Goal: Task Accomplishment & Management: Complete application form

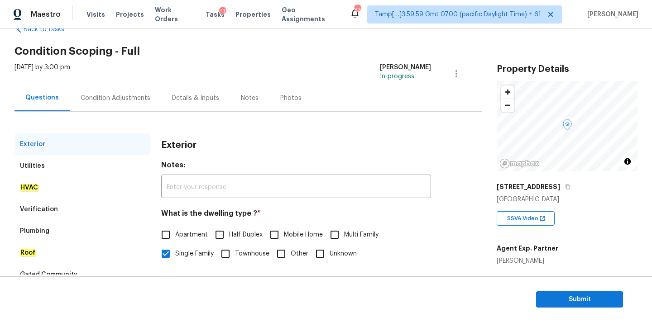
scroll to position [68, 0]
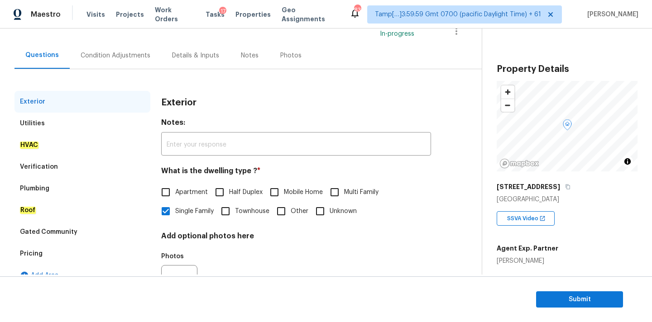
click at [71, 167] on div "Verification" at bounding box center [82, 167] width 136 height 22
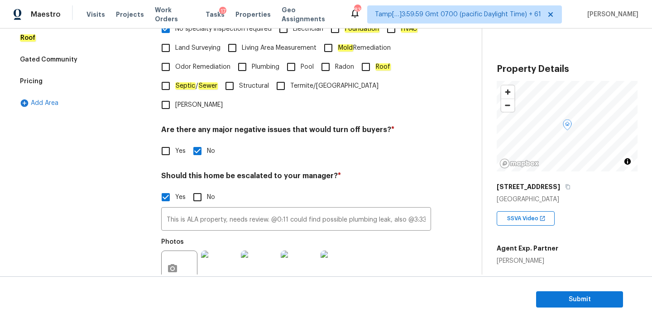
scroll to position [265, 0]
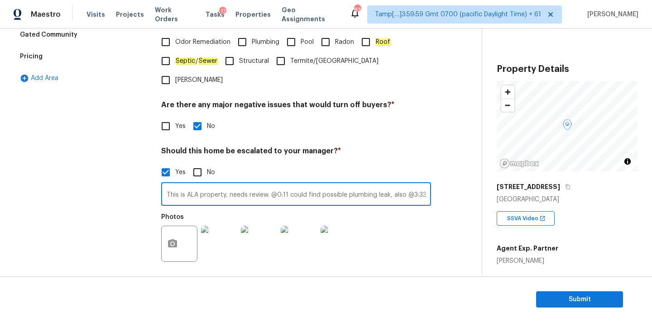
click at [280, 185] on input "This is ALA property, needs review. @0:11 could find possible plumbing leak, al…" at bounding box center [296, 195] width 270 height 21
click at [287, 185] on input "This is ALA property, needs review. @0:11 could find possible plumbing leak, al…" at bounding box center [296, 195] width 270 height 21
click at [378, 185] on input "This is ALA property, needs review. @2:03 could find possible plumbing leak, al…" at bounding box center [296, 195] width 270 height 21
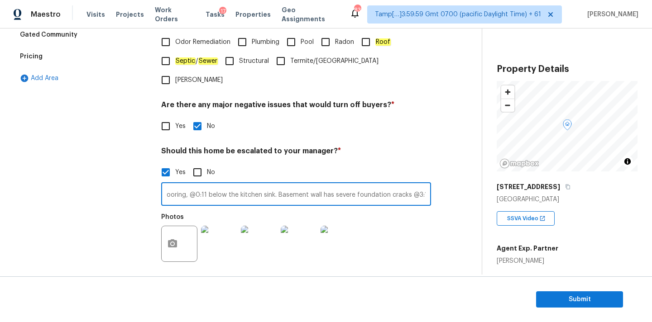
click at [426, 185] on input "This is ALA property, needs review. @2:03 could find possible plumbing leak, al…" at bounding box center [296, 195] width 270 height 21
click at [385, 185] on input "This is ALA property, needs review. @2:03 could find possible plumbing leak, al…" at bounding box center [296, 195] width 270 height 21
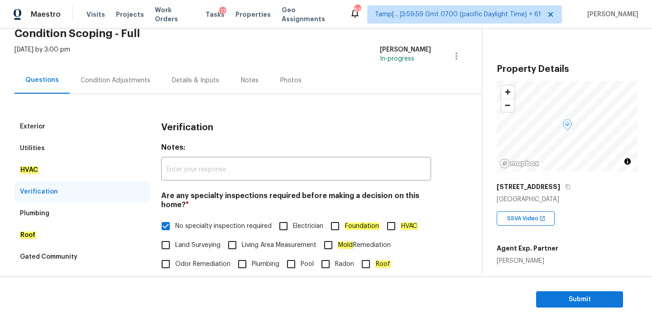
scroll to position [4, 0]
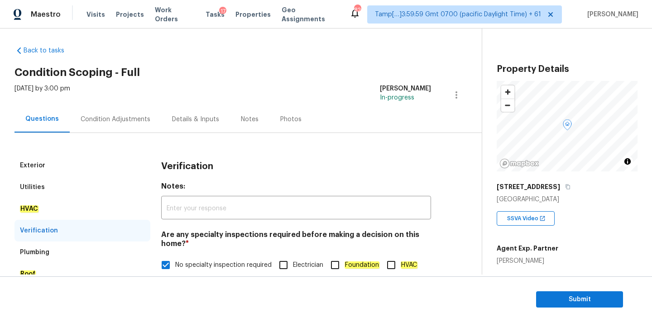
type input "This is ALA property, needs review. @2:03 could find possible plumbing leak, al…"
click at [117, 124] on div "Condition Adjustments" at bounding box center [115, 119] width 91 height 27
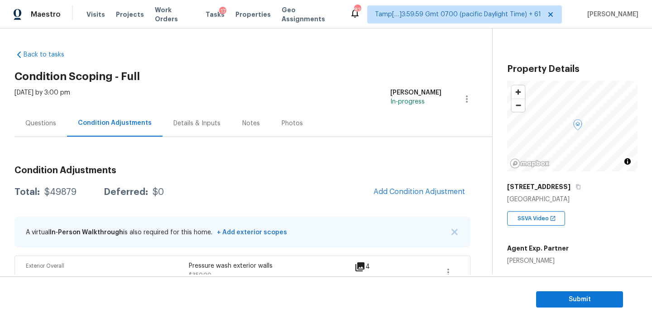
click at [59, 121] on div "Questions" at bounding box center [40, 123] width 53 height 27
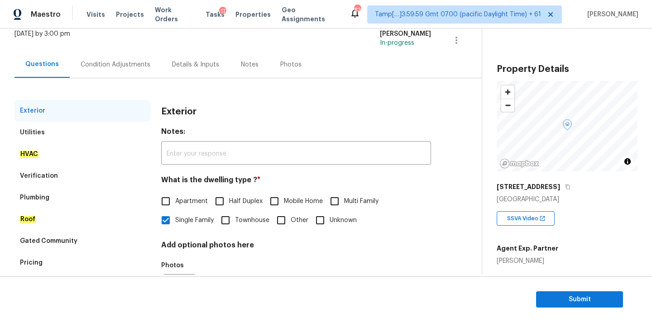
scroll to position [114, 0]
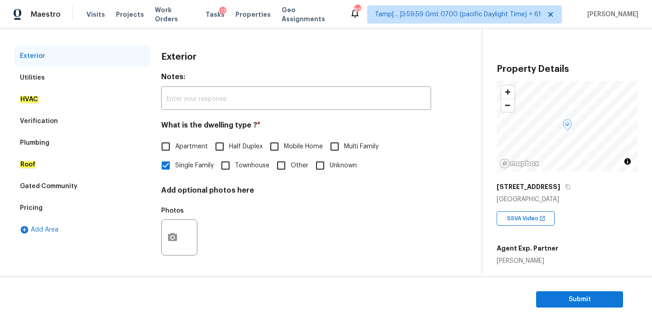
click at [62, 121] on div "Verification" at bounding box center [82, 121] width 136 height 22
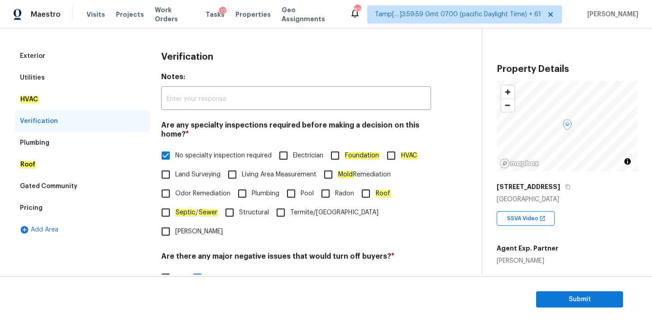
scroll to position [308, 0]
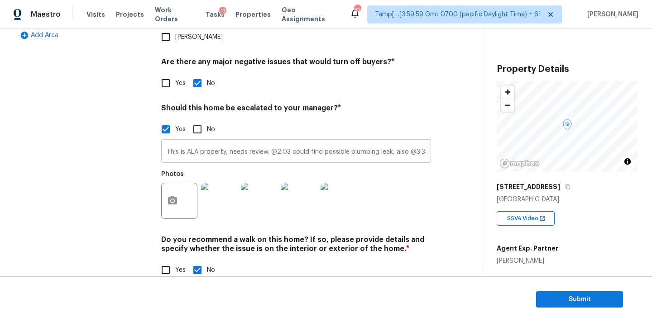
click at [285, 142] on input "This is ALA property, needs review. @2:03 could find possible plumbing leak, al…" at bounding box center [296, 152] width 270 height 21
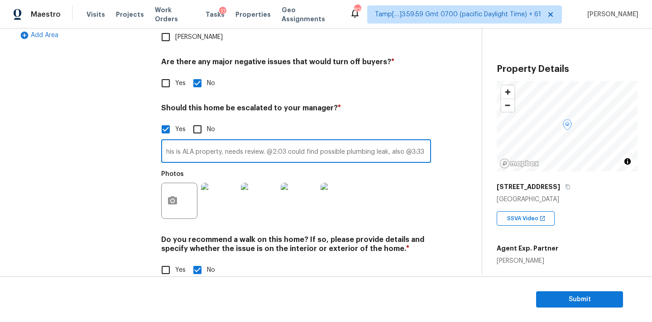
scroll to position [0, 0]
click at [361, 142] on input "This is ALA property, needs review. @2:03 could find possible plumbing leak, al…" at bounding box center [296, 152] width 270 height 21
type input "This is ALA property, needs review. @2:03 could find possible leak, also @3:33 …"
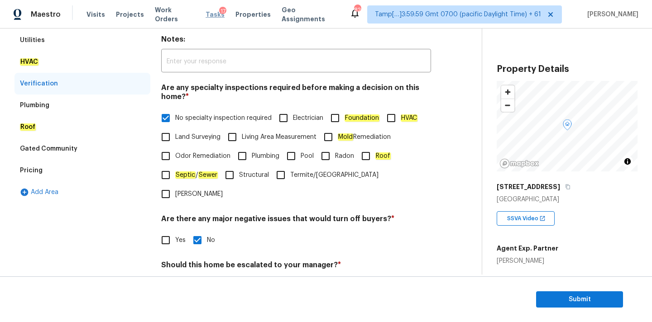
scroll to position [80, 0]
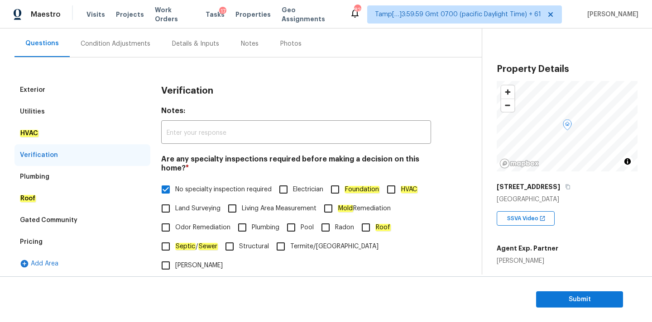
click at [133, 46] on div "Condition Adjustments" at bounding box center [116, 43] width 70 height 9
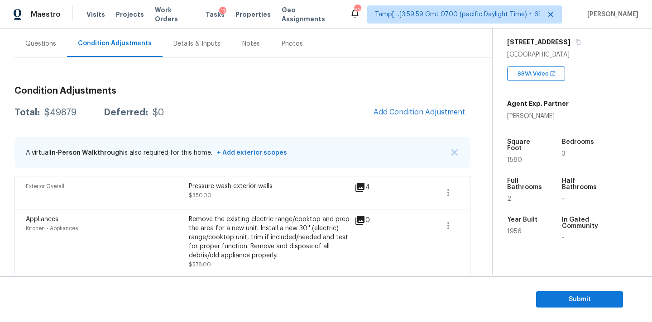
scroll to position [223, 0]
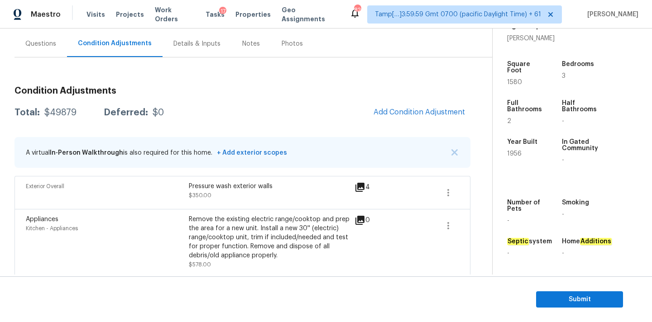
click at [53, 39] on div "Questions" at bounding box center [40, 43] width 31 height 9
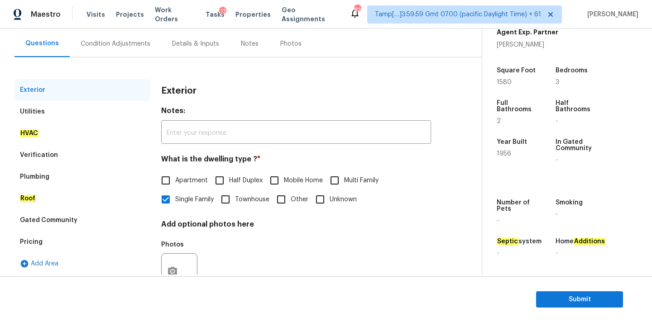
scroll to position [114, 0]
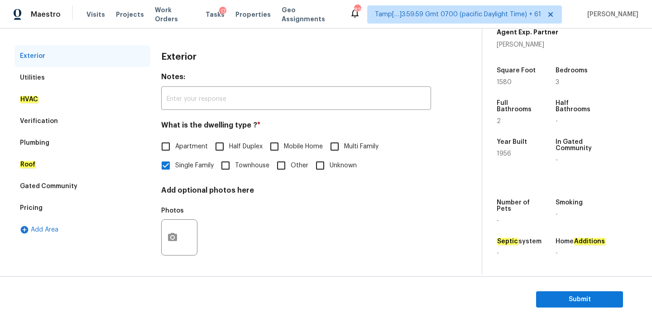
click at [88, 119] on div "Verification" at bounding box center [82, 121] width 136 height 22
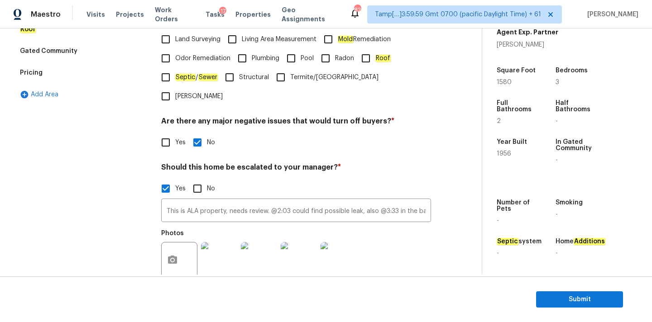
scroll to position [308, 0]
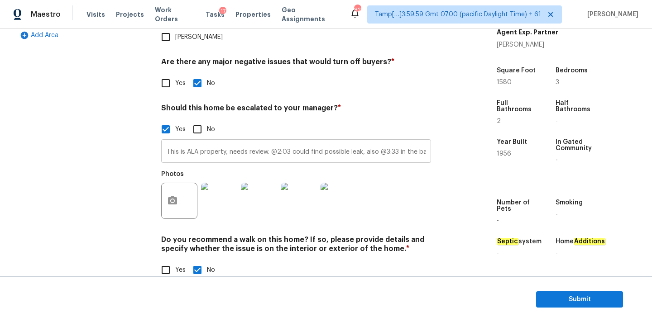
click at [361, 142] on input "This is ALA property, needs review. @2:03 could find possible leak, also @3:33 …" at bounding box center [296, 152] width 270 height 21
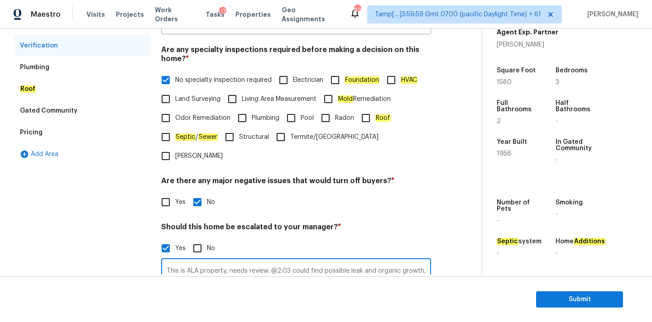
scroll to position [65, 0]
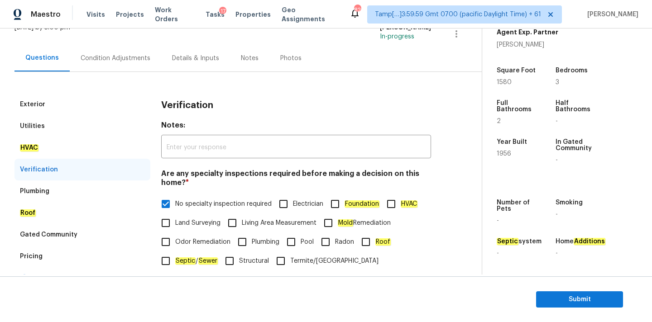
type input "This is ALA property, needs review. @2:03 could find possible leak and organic …"
click at [114, 68] on div "Condition Adjustments" at bounding box center [115, 58] width 91 height 27
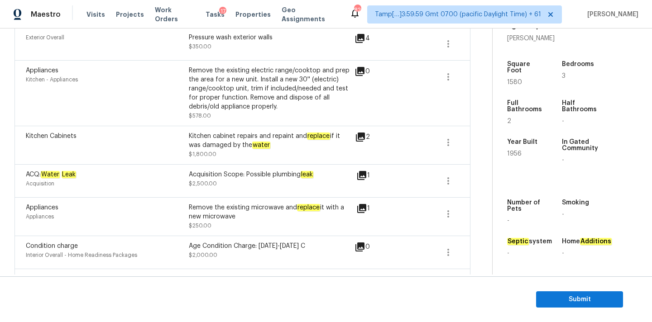
scroll to position [79, 0]
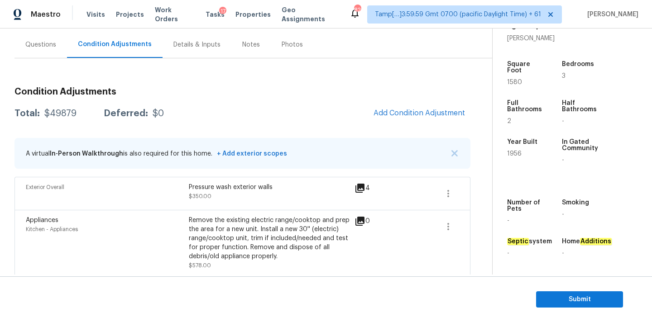
click at [41, 47] on div "Questions" at bounding box center [40, 44] width 31 height 9
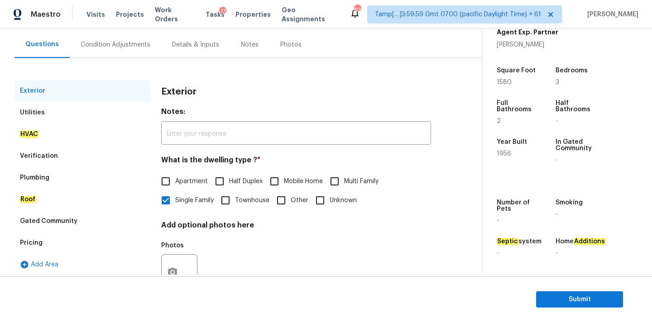
click at [42, 157] on div "Verification" at bounding box center [39, 156] width 38 height 9
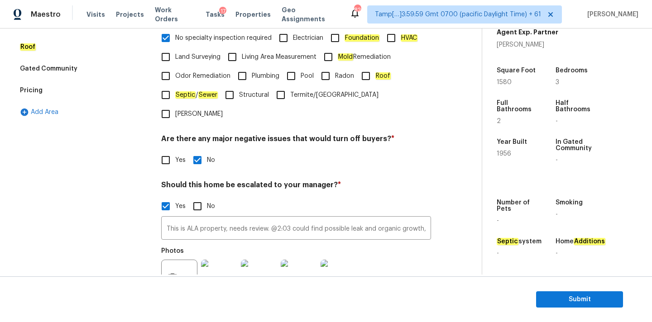
scroll to position [308, 0]
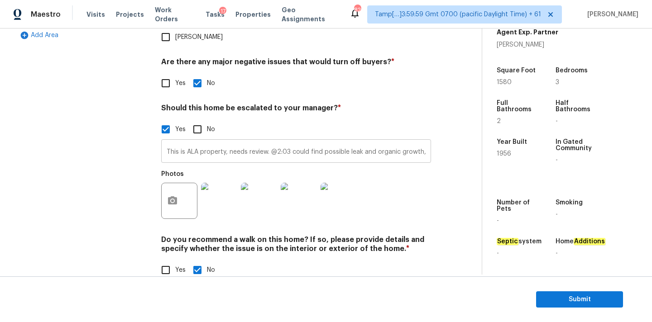
click at [301, 142] on input "This is ALA property, needs review. @2:03 could find possible leak and organic …" at bounding box center [296, 152] width 270 height 21
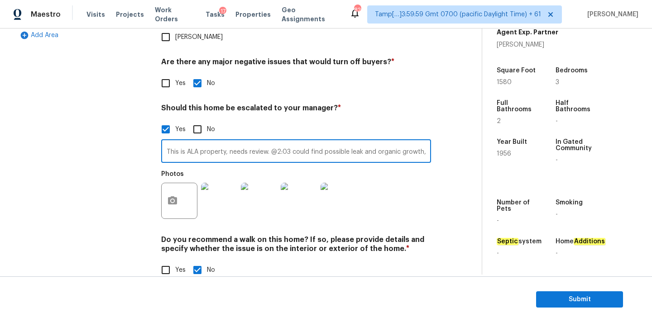
scroll to position [0, 773]
click at [212, 142] on input "This is ALA property, needs review. @2:03 could find possible leak and organic …" at bounding box center [296, 152] width 270 height 21
type input "This is ALA property, needs review. @2:03 could find possible leak and organic …"
click at [570, 300] on span "Submit" at bounding box center [579, 299] width 72 height 11
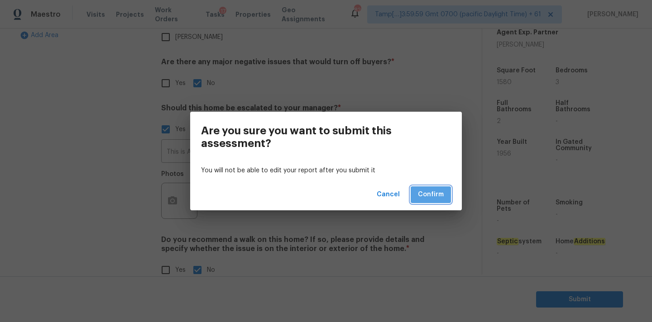
click at [420, 196] on span "Confirm" at bounding box center [431, 194] width 26 height 11
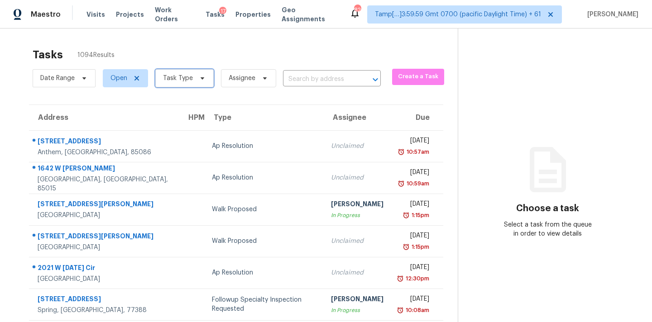
click at [196, 84] on span "Task Type" at bounding box center [184, 78] width 58 height 18
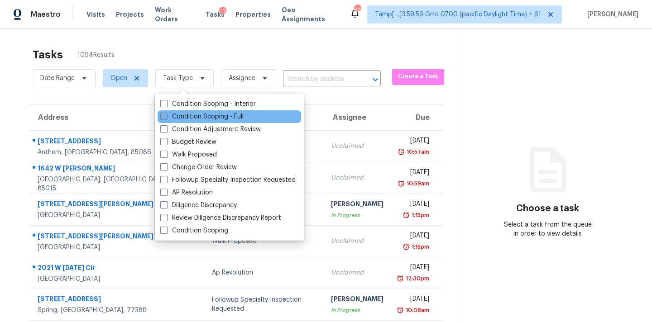
click at [200, 113] on label "Condition Scoping - Full" at bounding box center [201, 116] width 83 height 9
click at [166, 113] on input "Condition Scoping - Full" at bounding box center [163, 115] width 6 height 6
checkbox input "true"
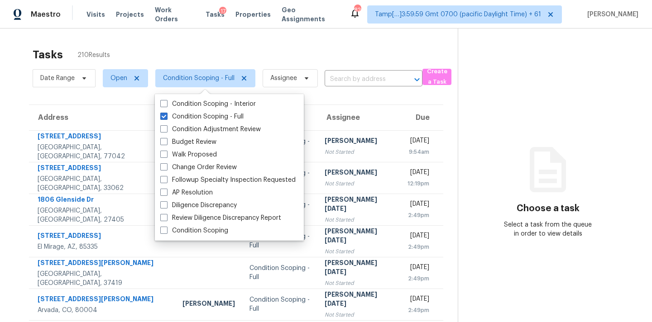
click at [340, 71] on div "Date Range Open Condition Scoping - Full Assignee ​" at bounding box center [228, 79] width 390 height 24
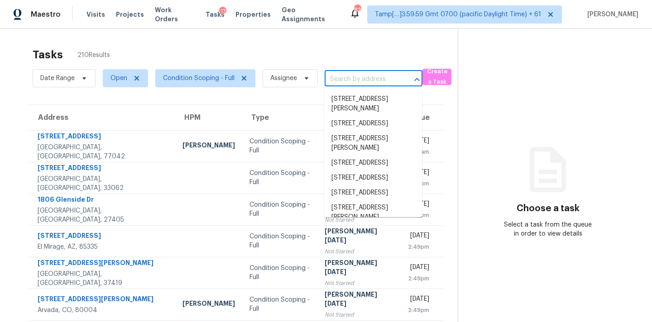
click at [341, 76] on input "text" at bounding box center [361, 79] width 72 height 14
paste input "[STREET_ADDRESS]"
type input "[STREET_ADDRESS]"
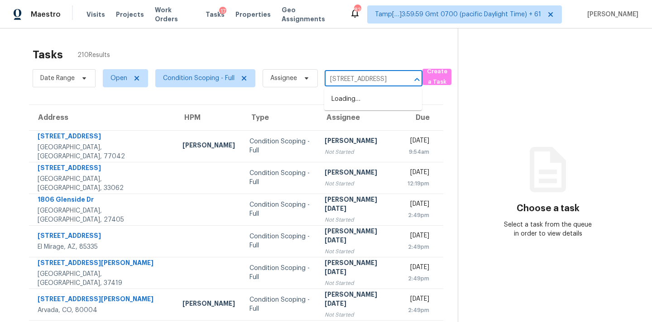
scroll to position [0, 41]
click at [361, 105] on li "[STREET_ADDRESS]" at bounding box center [373, 99] width 98 height 15
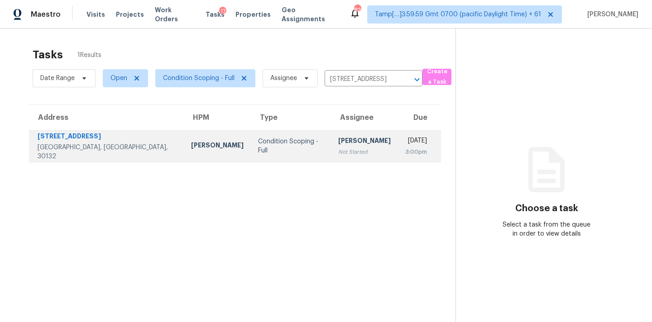
click at [342, 149] on div "Not Started" at bounding box center [364, 152] width 53 height 9
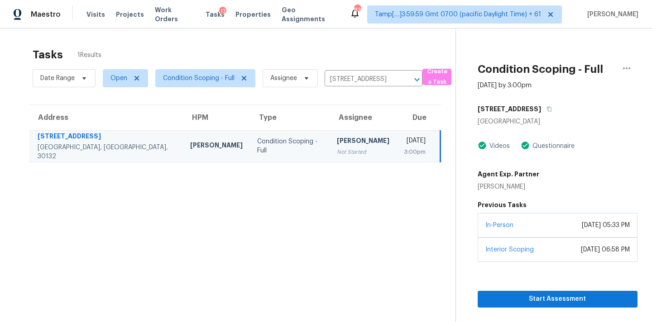
click at [543, 230] on div "In-Person [DATE] 05:33 PM" at bounding box center [558, 225] width 160 height 24
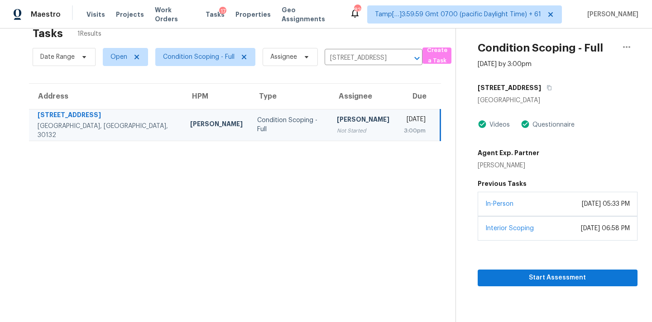
scroll to position [29, 0]
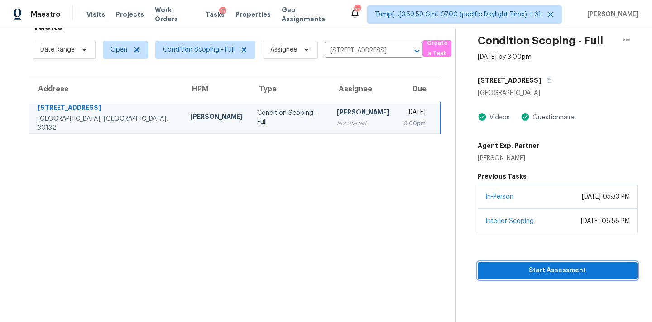
click at [553, 269] on span "Start Assessment" at bounding box center [557, 270] width 145 height 11
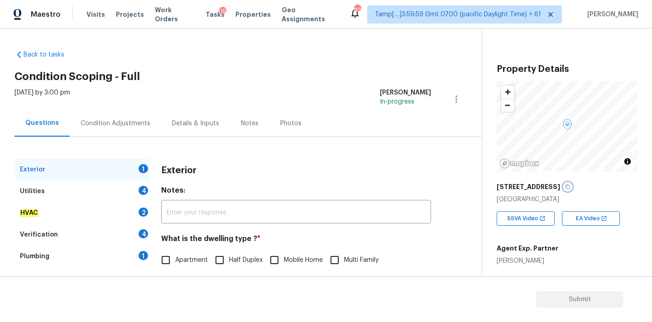
click at [565, 187] on icon "button" at bounding box center [567, 186] width 5 height 5
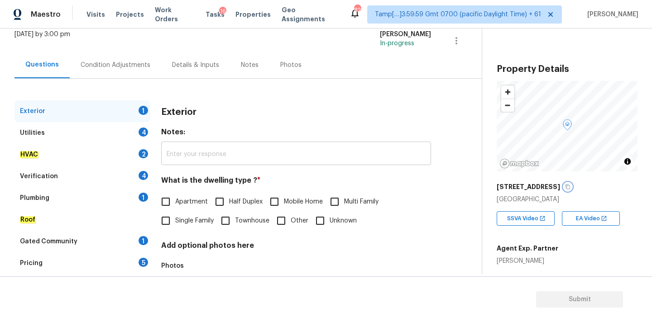
scroll to position [114, 0]
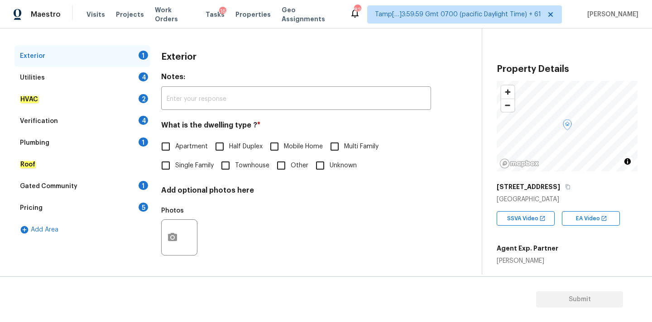
click at [188, 161] on span "Single Family" at bounding box center [194, 166] width 38 height 10
click at [175, 161] on input "Single Family" at bounding box center [165, 165] width 19 height 19
checkbox input "true"
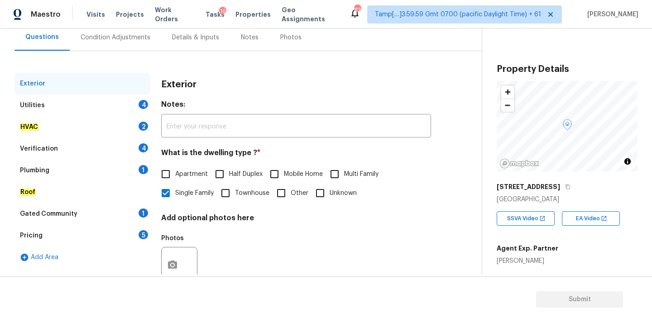
scroll to position [74, 0]
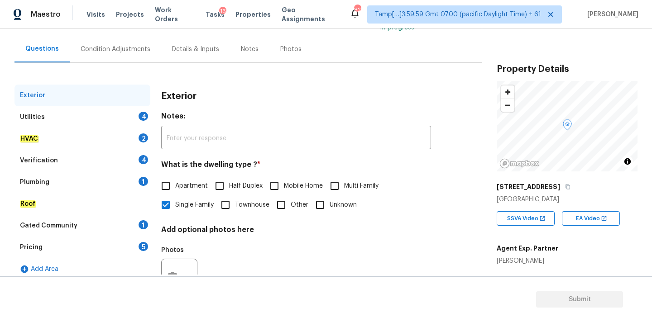
click at [103, 63] on div "Exterior Utilities 4 HVAC 2 Verification 4 Plumbing 1 Roof Gated Community 1 Pr…" at bounding box center [236, 187] width 445 height 249
click at [116, 51] on div "Condition Adjustments" at bounding box center [116, 49] width 70 height 9
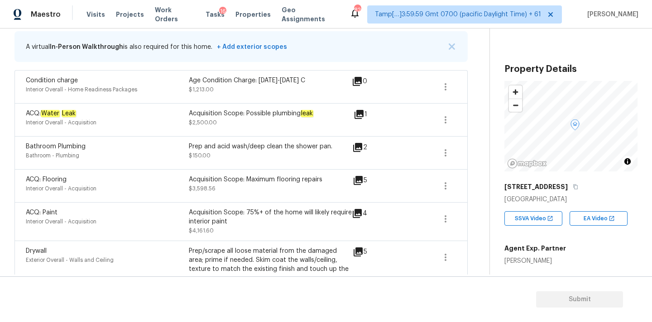
scroll to position [177, 0]
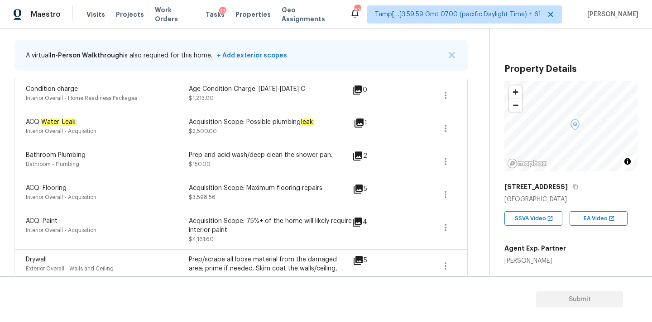
click at [360, 122] on icon at bounding box center [358, 123] width 9 height 9
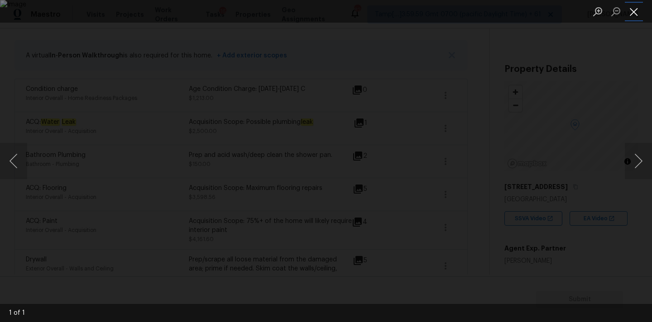
click at [631, 12] on button "Close lightbox" at bounding box center [634, 12] width 18 height 16
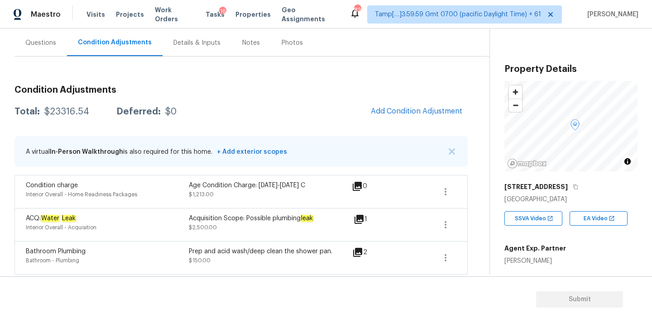
scroll to position [67, 0]
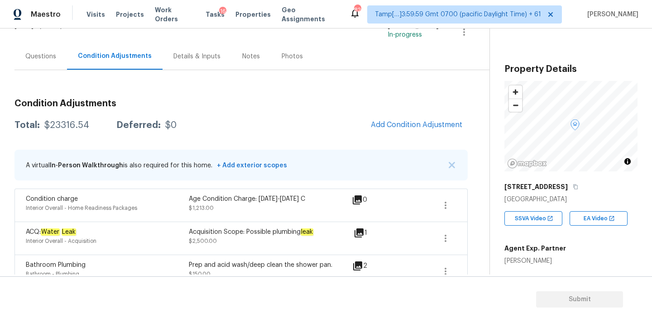
click at [54, 56] on div "Questions" at bounding box center [40, 56] width 31 height 9
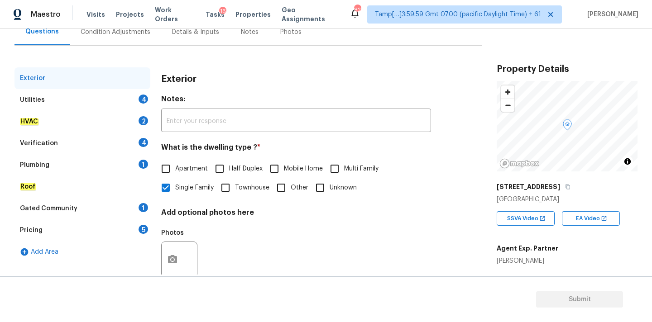
scroll to position [114, 0]
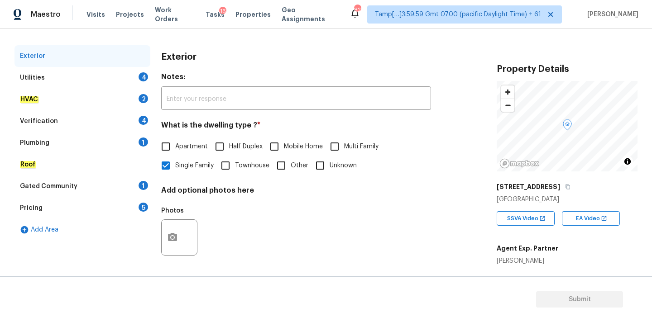
click at [81, 124] on div "Verification 4" at bounding box center [82, 121] width 136 height 22
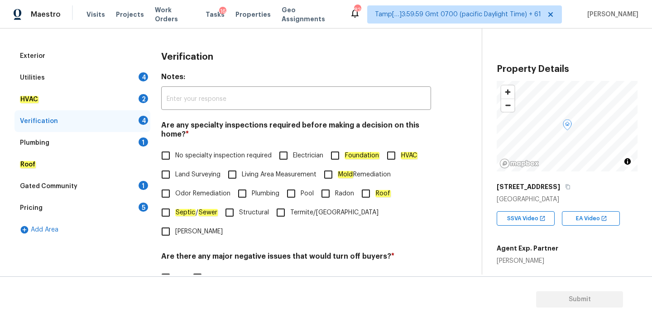
scroll to position [222, 0]
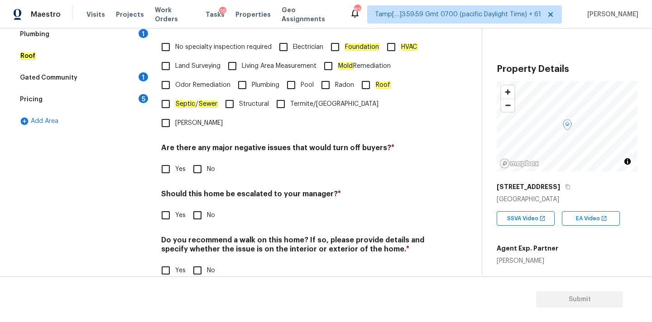
click at [177, 211] on span "Yes" at bounding box center [180, 216] width 10 height 10
click at [175, 206] on input "Yes" at bounding box center [165, 215] width 19 height 19
checkbox input "true"
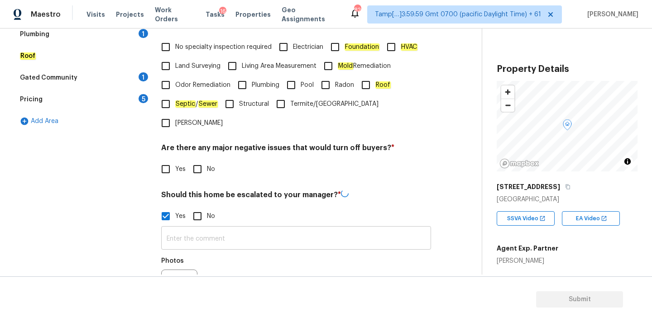
click at [220, 229] on input "text" at bounding box center [296, 239] width 270 height 21
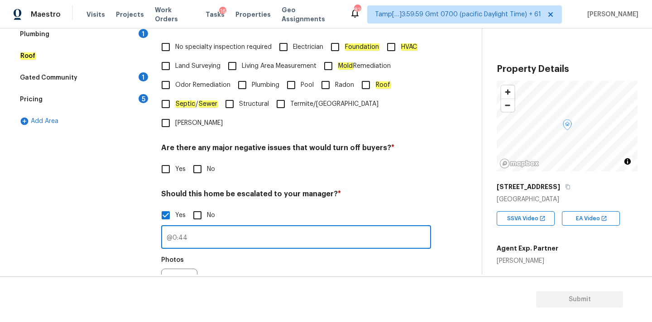
click at [167, 228] on input "@0:44" at bounding box center [296, 238] width 270 height 21
paste input "This is ALA / kitchen table property, needs review. Hence, escalated to MM."
drag, startPoint x: 201, startPoint y: 220, endPoint x: 243, endPoint y: 220, distance: 42.1
click at [243, 228] on input "This is ALA / kitchen table property, needs review. Hence, escalated to MM.@0:44" at bounding box center [296, 238] width 270 height 21
drag, startPoint x: 344, startPoint y: 219, endPoint x: 392, endPoint y: 219, distance: 47.1
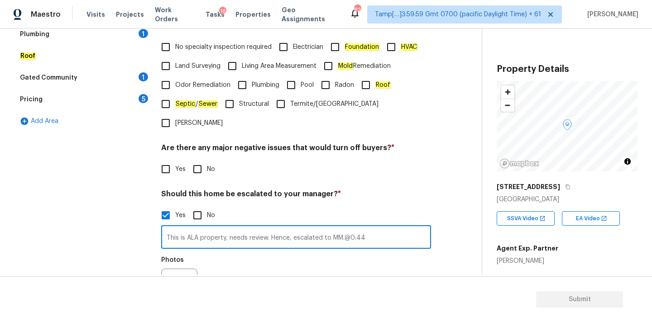
click at [392, 228] on input "This is ALA property, needs review. Hence, escalated to MM.@0:44" at bounding box center [296, 238] width 270 height 21
click at [229, 228] on input "This is ALA property, needs review. Hence, escalated to MM." at bounding box center [296, 238] width 270 height 21
paste input "@0:44"
type input "This is ALA property, interior ceiling has water stains @0:44, needs review. He…"
click at [172, 269] on button "button" at bounding box center [173, 286] width 22 height 35
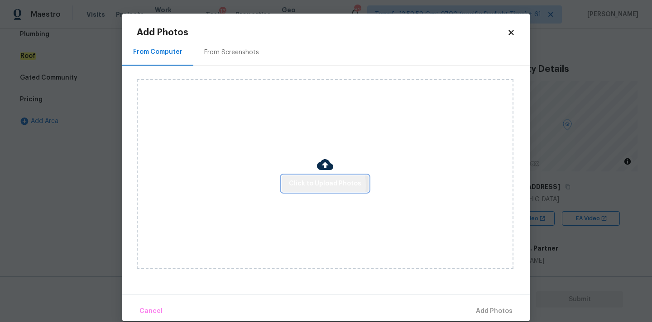
click at [311, 185] on span "Click to Upload Photos" at bounding box center [325, 183] width 72 height 11
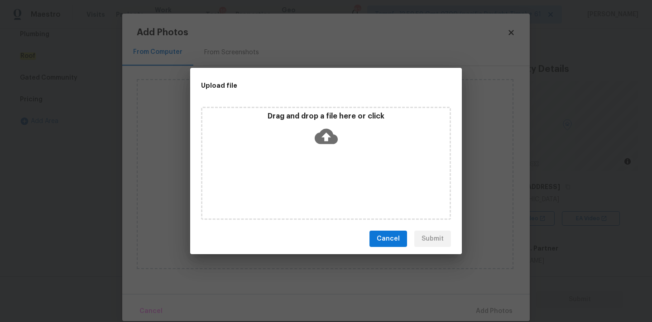
click at [320, 143] on icon at bounding box center [326, 136] width 23 height 15
click at [401, 238] on button "Cancel" at bounding box center [388, 239] width 38 height 17
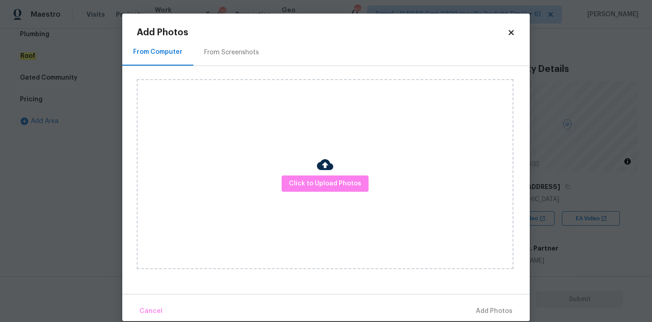
click at [512, 31] on icon at bounding box center [510, 32] width 5 height 5
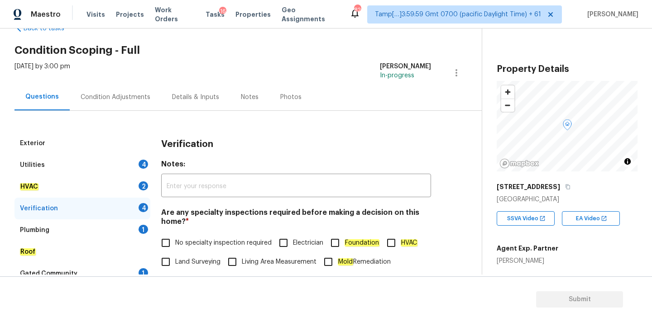
scroll to position [0, 0]
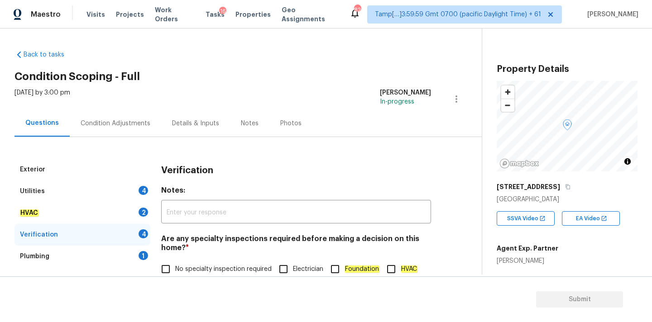
click at [90, 135] on div "Condition Adjustments" at bounding box center [115, 123] width 91 height 27
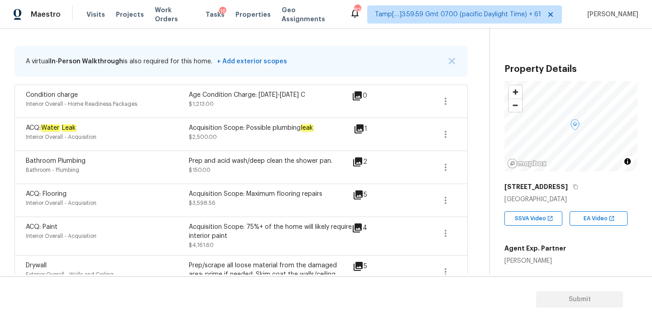
scroll to position [182, 0]
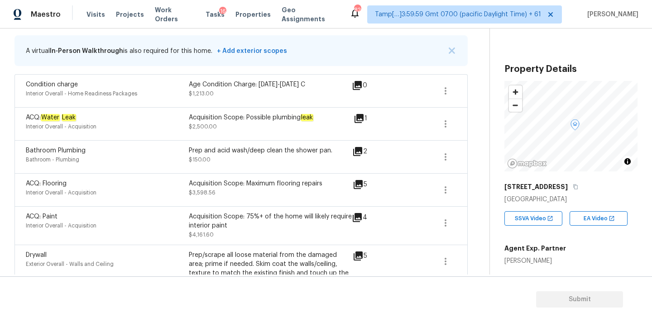
click at [362, 120] on icon at bounding box center [359, 118] width 11 height 11
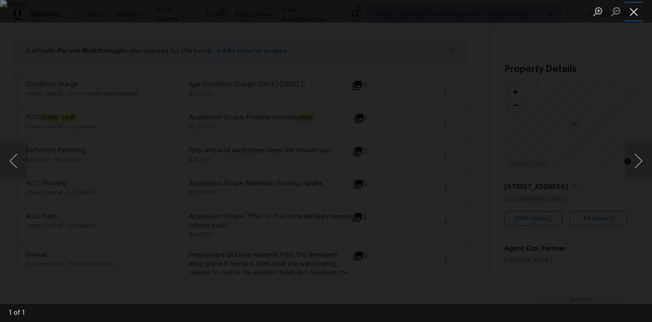
click at [636, 8] on button "Close lightbox" at bounding box center [634, 12] width 18 height 16
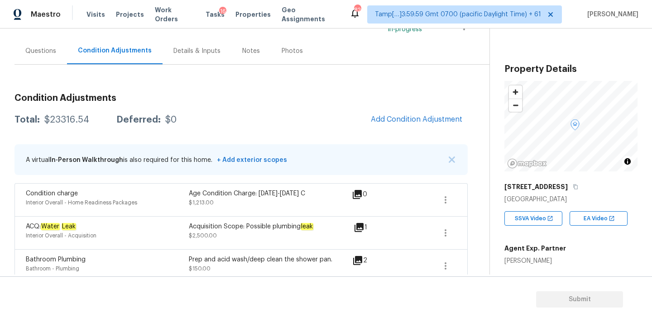
click at [54, 51] on div "Questions" at bounding box center [40, 51] width 31 height 9
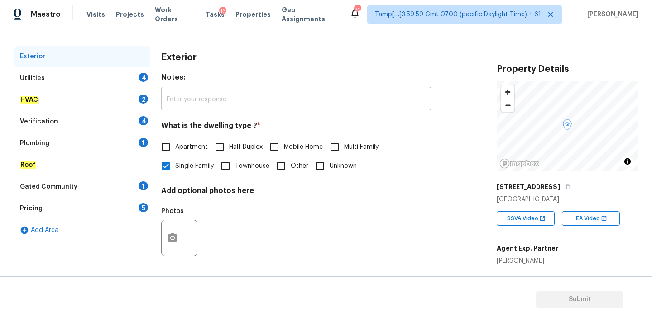
scroll to position [114, 0]
click at [71, 116] on div "Verification 4" at bounding box center [82, 121] width 136 height 22
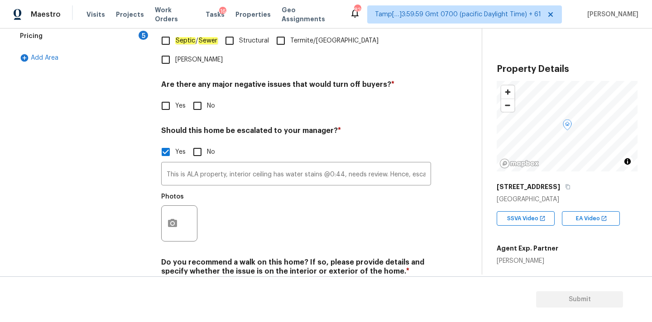
scroll to position [308, 0]
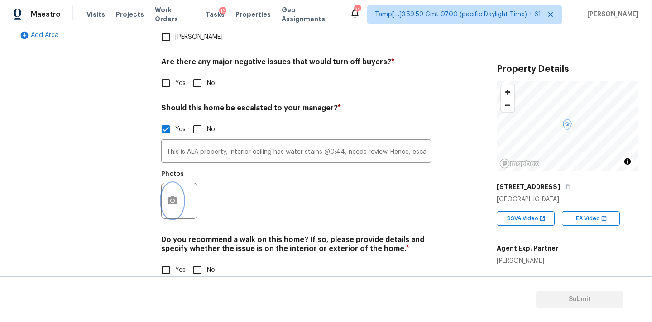
click at [170, 196] on icon "button" at bounding box center [172, 200] width 9 height 8
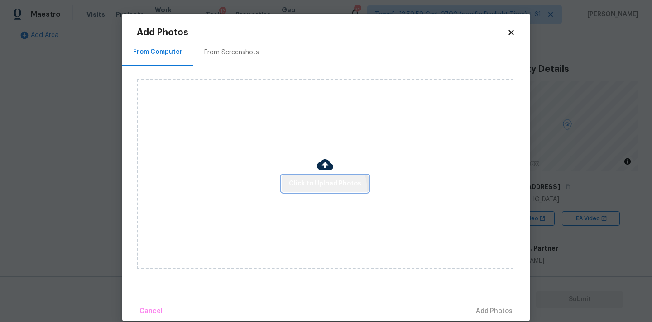
click at [315, 190] on button "Click to Upload Photos" at bounding box center [325, 184] width 87 height 17
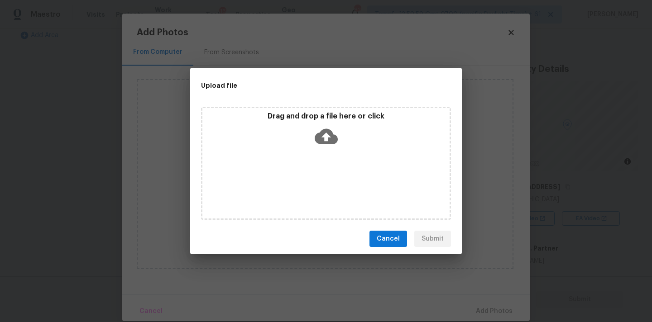
click at [324, 132] on icon at bounding box center [326, 136] width 23 height 15
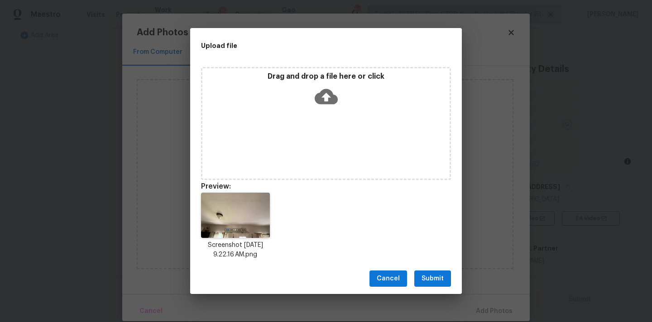
click at [442, 280] on span "Submit" at bounding box center [432, 278] width 22 height 11
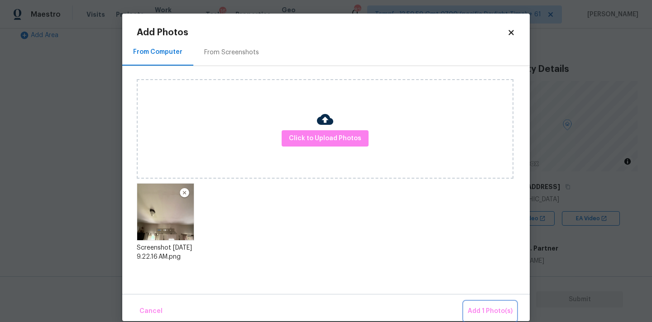
click at [482, 304] on button "Add 1 Photo(s)" at bounding box center [490, 311] width 52 height 19
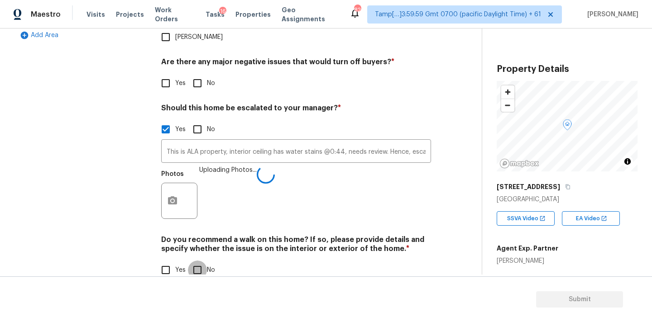
click at [203, 261] on input "No" at bounding box center [197, 270] width 19 height 19
checkbox input "true"
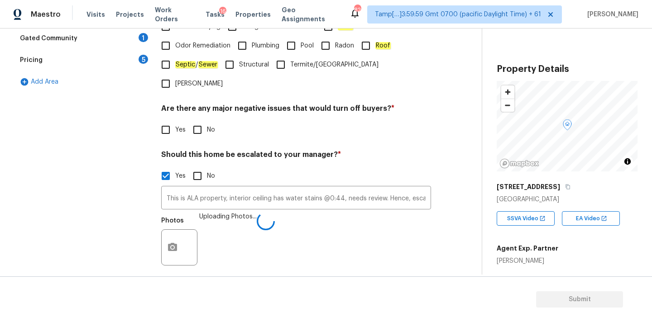
scroll to position [235, 0]
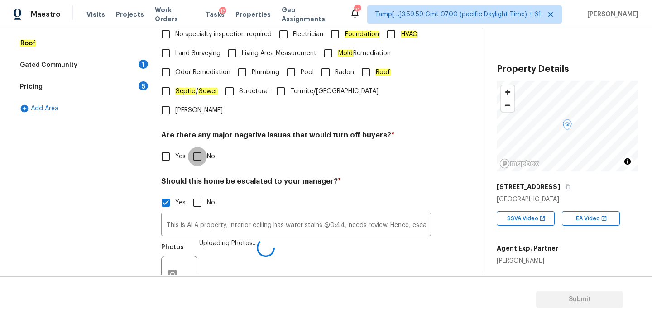
click at [195, 147] on input "No" at bounding box center [197, 156] width 19 height 19
checkbox input "true"
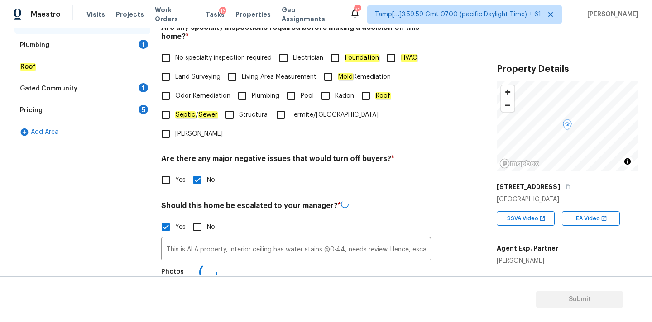
scroll to position [169, 0]
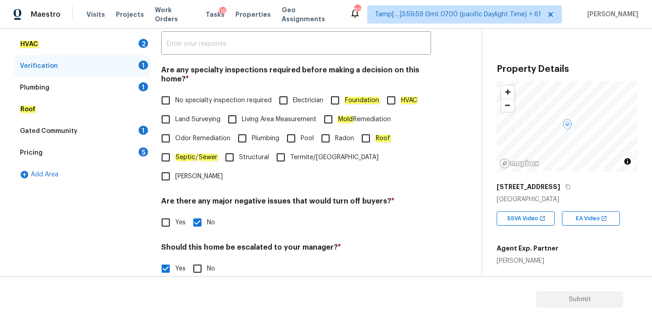
click at [202, 100] on span "No specialty inspection required" at bounding box center [223, 101] width 96 height 10
click at [175, 100] on input "No specialty inspection required" at bounding box center [165, 100] width 19 height 19
checkbox input "true"
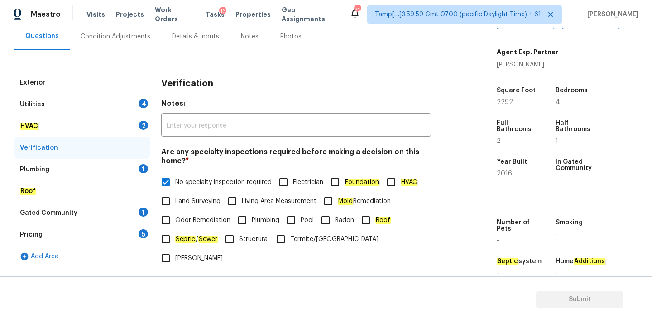
scroll to position [201, 0]
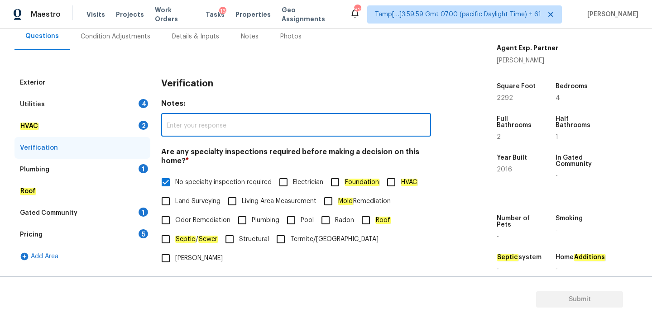
click at [382, 122] on input "text" at bounding box center [296, 125] width 270 height 21
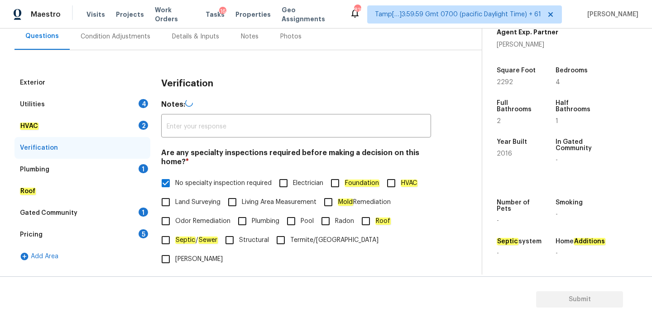
click at [115, 42] on div "Condition Adjustments" at bounding box center [115, 36] width 91 height 27
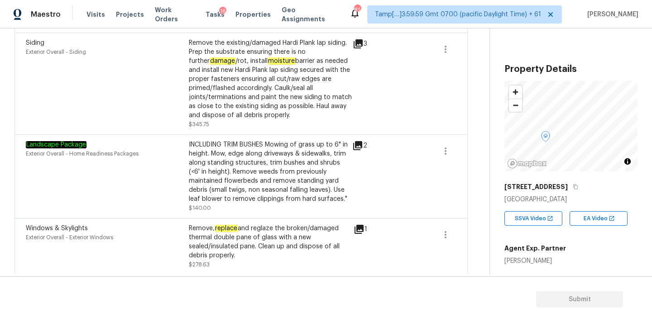
scroll to position [619, 0]
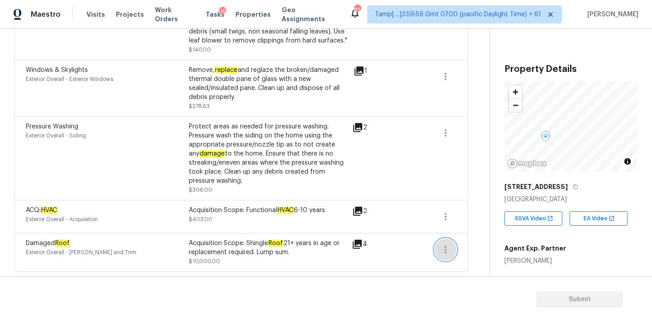
click at [450, 251] on icon "button" at bounding box center [445, 249] width 11 height 11
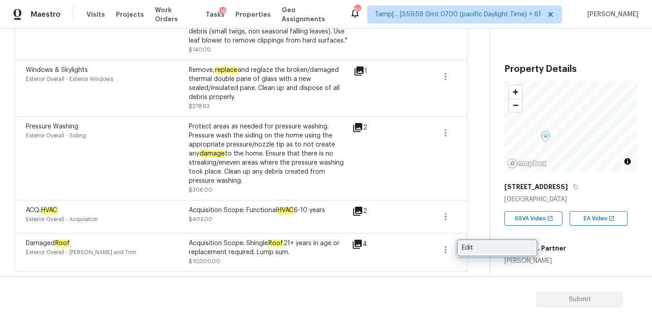
click at [471, 245] on div "Edit" at bounding box center [497, 248] width 71 height 9
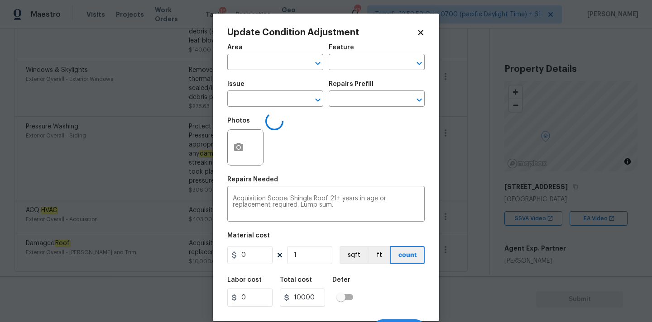
type input "Exterior Overall"
type input "[PERSON_NAME] and Trim"
type input "Damaged Roof"
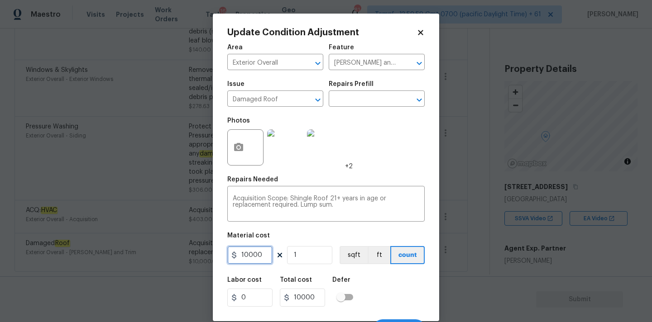
click at [245, 249] on input "10000" at bounding box center [249, 255] width 45 height 18
type input "5000"
click at [255, 258] on input "5000" at bounding box center [249, 255] width 45 height 18
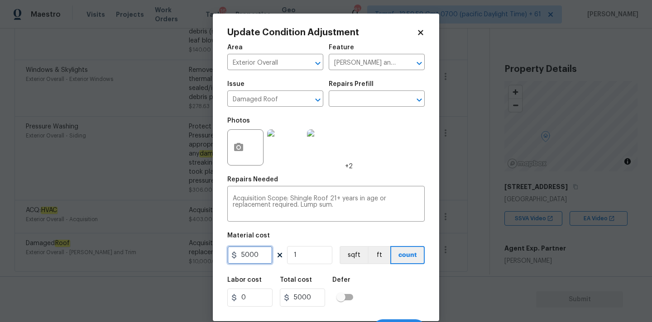
click at [255, 258] on input "5000" at bounding box center [249, 255] width 45 height 18
type input "500"
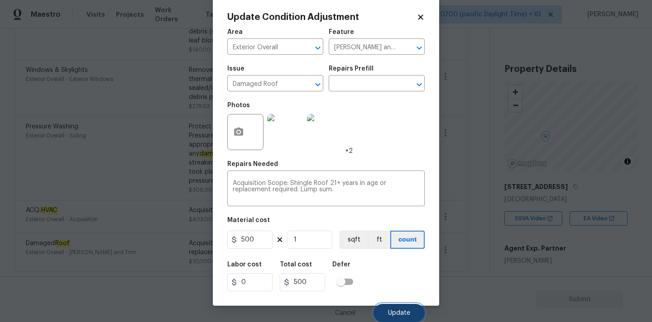
click at [400, 315] on span "Update" at bounding box center [399, 313] width 22 height 7
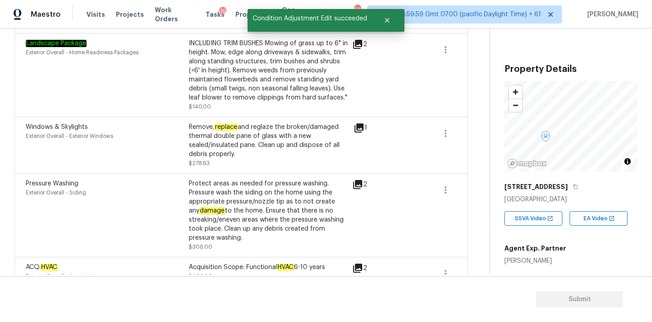
scroll to position [556, 0]
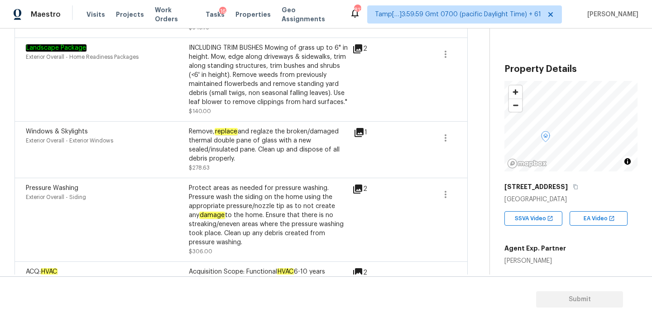
click at [362, 191] on icon at bounding box center [357, 189] width 9 height 9
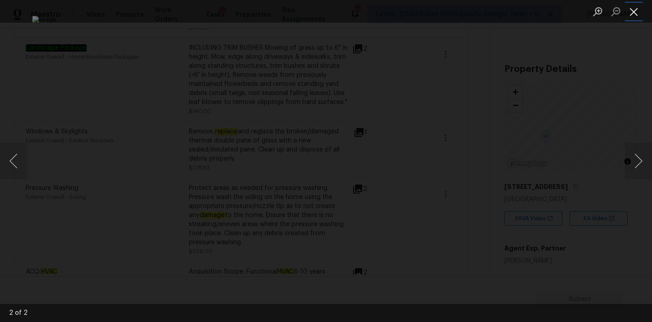
click at [632, 11] on button "Close lightbox" at bounding box center [634, 12] width 18 height 16
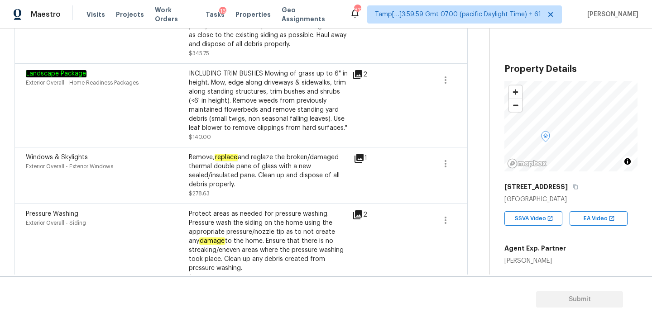
scroll to position [516, 0]
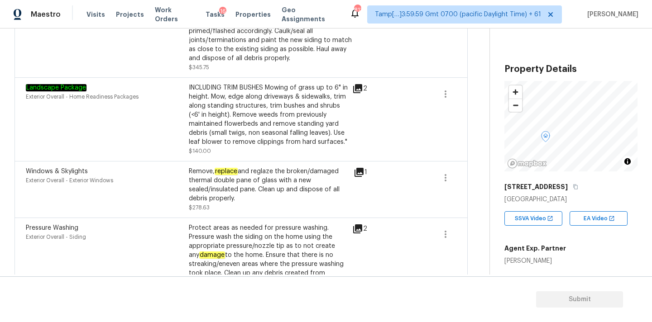
click at [361, 171] on icon at bounding box center [358, 172] width 9 height 9
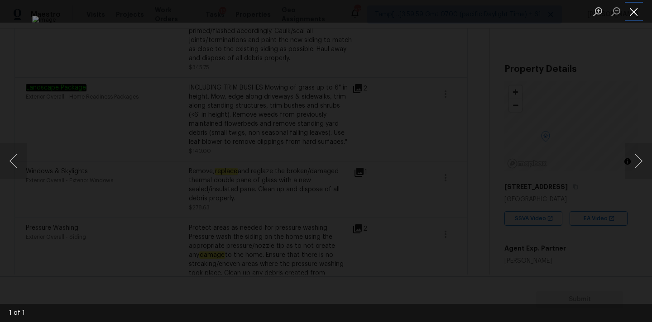
click at [635, 8] on button "Close lightbox" at bounding box center [634, 12] width 18 height 16
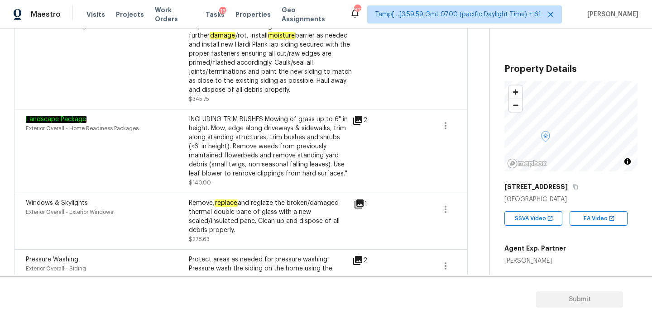
scroll to position [472, 0]
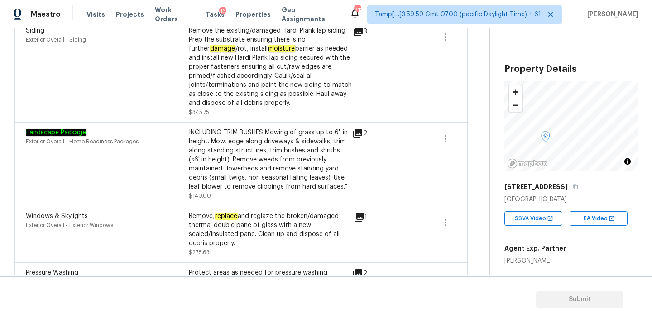
click at [361, 135] on icon at bounding box center [357, 133] width 9 height 9
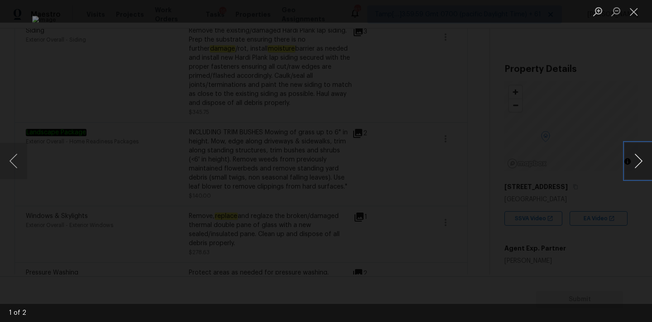
click at [639, 163] on button "Next image" at bounding box center [638, 161] width 27 height 36
click at [633, 17] on button "Close lightbox" at bounding box center [634, 12] width 18 height 16
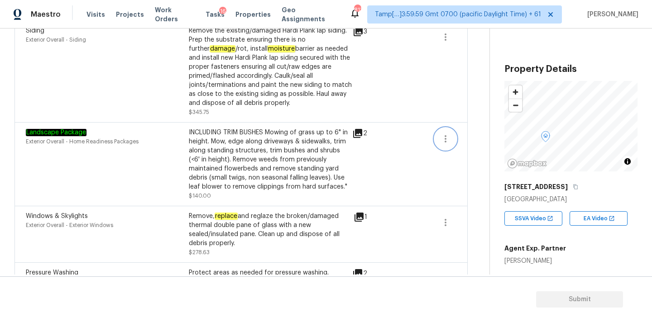
click at [442, 142] on icon "button" at bounding box center [445, 139] width 11 height 11
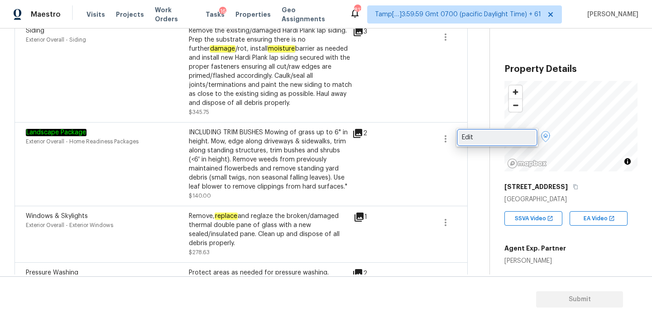
click at [476, 139] on div "Edit" at bounding box center [497, 137] width 71 height 9
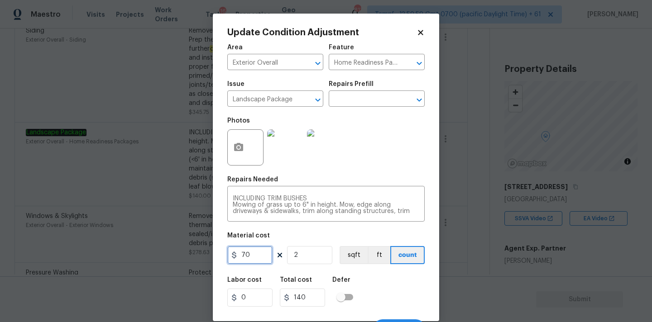
click at [257, 254] on input "70" at bounding box center [249, 255] width 45 height 18
type input "200"
type input "400"
type input "1"
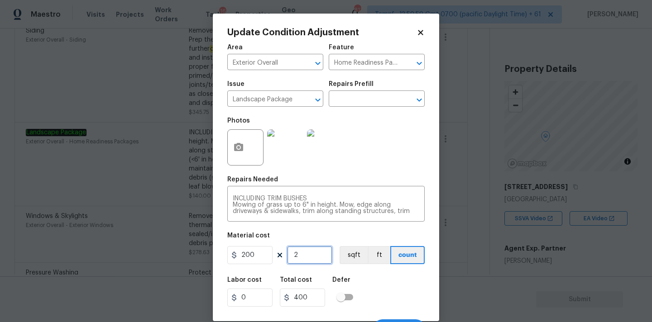
type input "200"
type input "1"
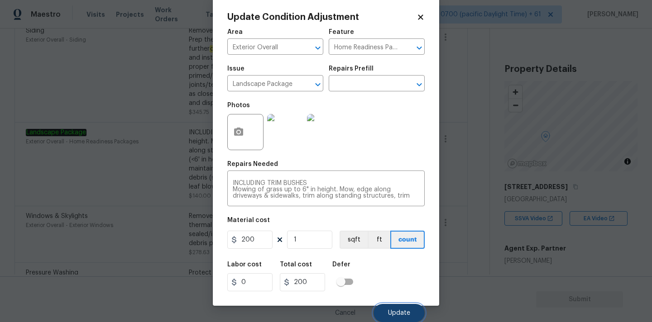
click at [390, 307] on button "Update" at bounding box center [398, 313] width 51 height 18
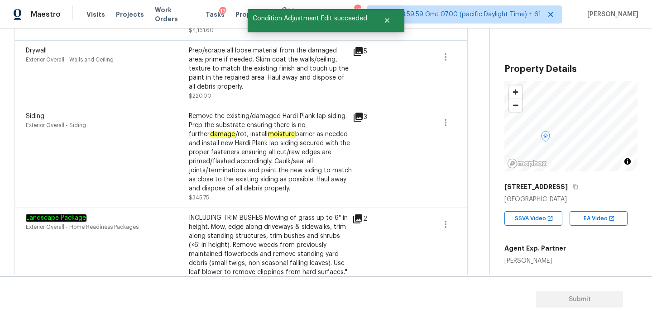
scroll to position [384, 0]
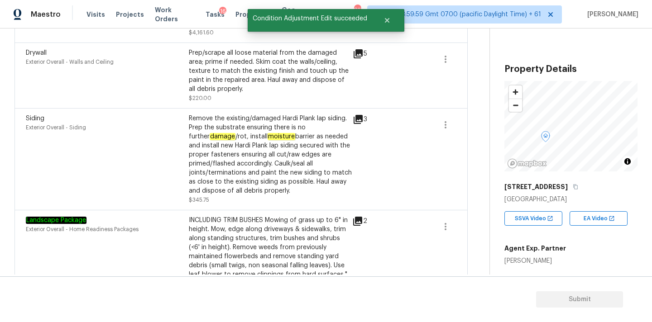
click at [356, 115] on icon at bounding box center [358, 119] width 11 height 11
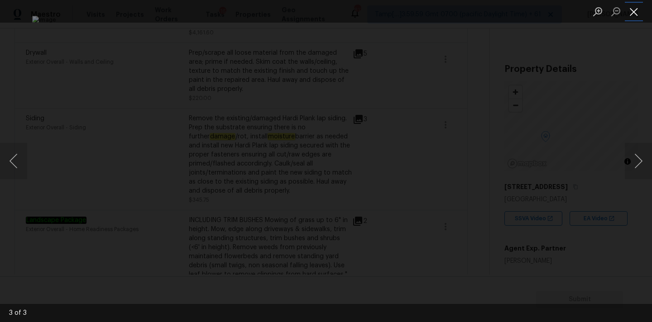
click at [633, 9] on button "Close lightbox" at bounding box center [634, 12] width 18 height 16
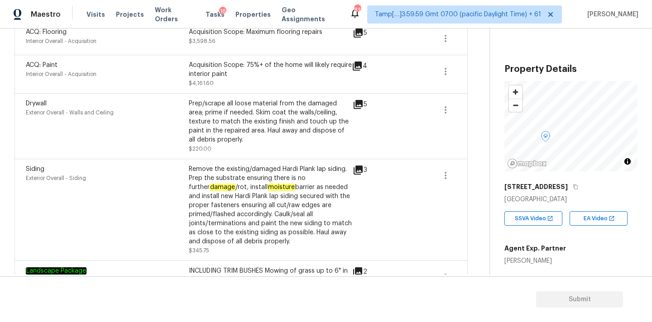
scroll to position [330, 0]
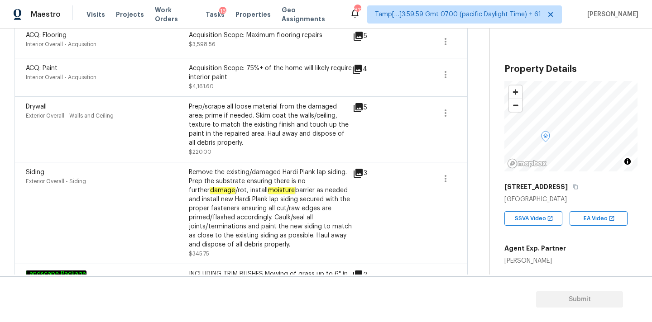
click at [359, 110] on icon at bounding box center [358, 107] width 9 height 9
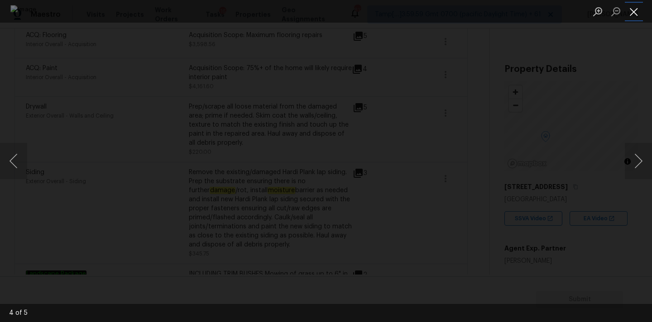
click at [629, 12] on button "Close lightbox" at bounding box center [634, 12] width 18 height 16
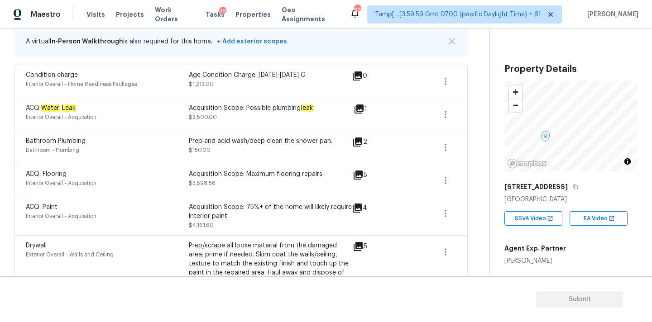
scroll to position [171, 0]
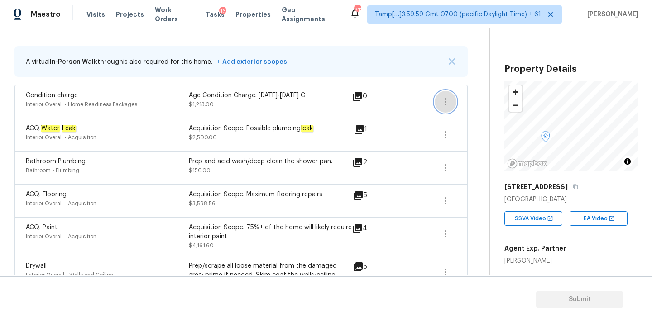
click at [449, 99] on icon "button" at bounding box center [445, 101] width 11 height 11
click at [471, 102] on div "Edit" at bounding box center [497, 100] width 71 height 9
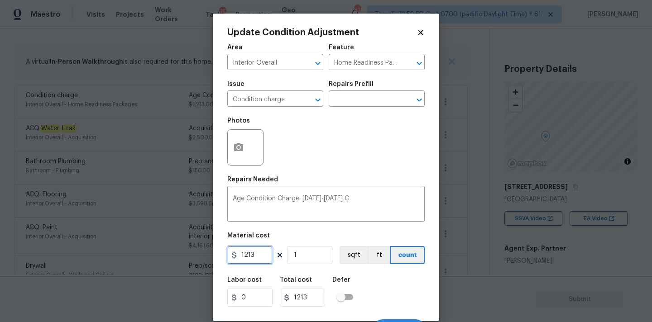
click at [253, 260] on input "1213" at bounding box center [249, 255] width 45 height 18
type input "2000"
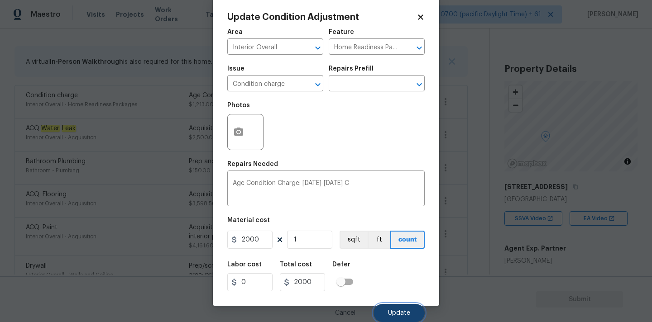
click at [389, 309] on button "Update" at bounding box center [398, 313] width 51 height 18
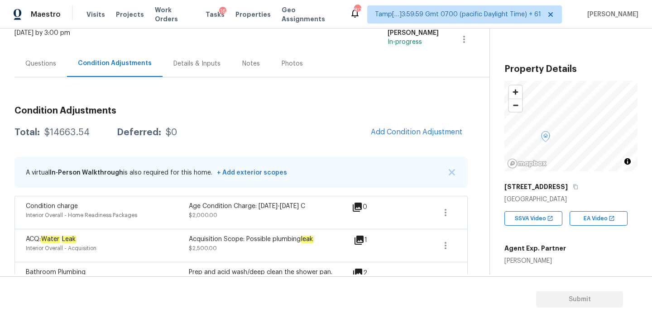
scroll to position [0, 0]
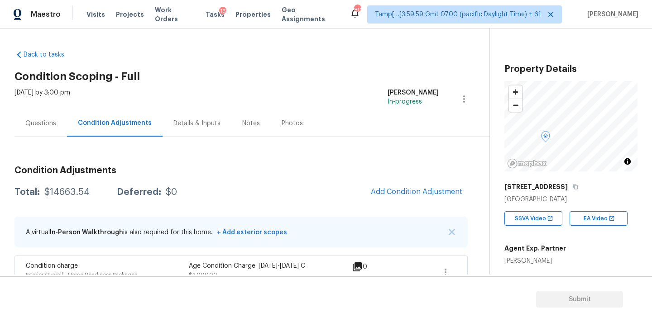
click at [66, 190] on div "$14663.54" at bounding box center [66, 192] width 45 height 9
copy div "$14663.54"
click at [32, 127] on div "Questions" at bounding box center [40, 123] width 31 height 9
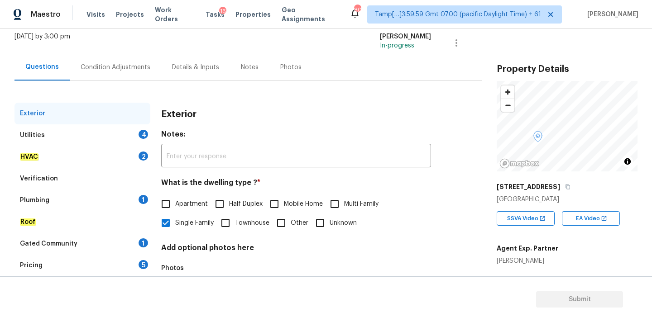
scroll to position [114, 0]
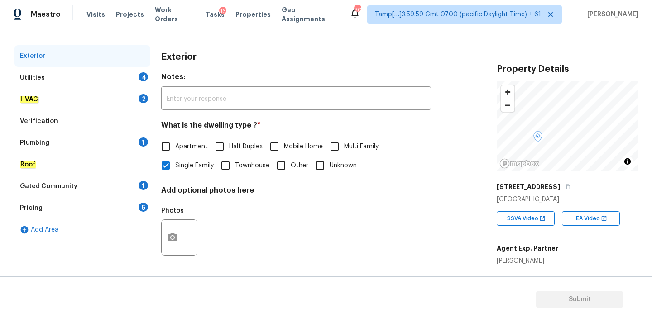
click at [62, 121] on div "Verification" at bounding box center [82, 121] width 136 height 22
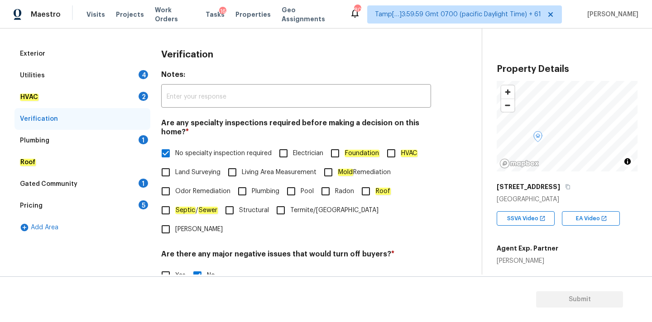
scroll to position [0, 0]
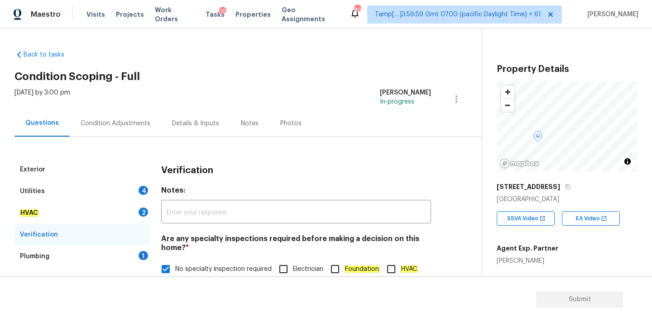
click at [124, 118] on div "Condition Adjustments" at bounding box center [115, 123] width 91 height 27
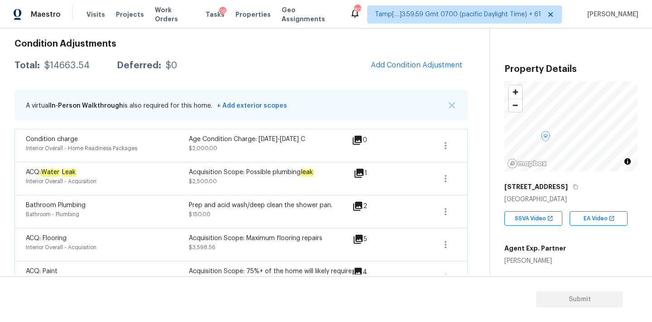
scroll to position [212, 0]
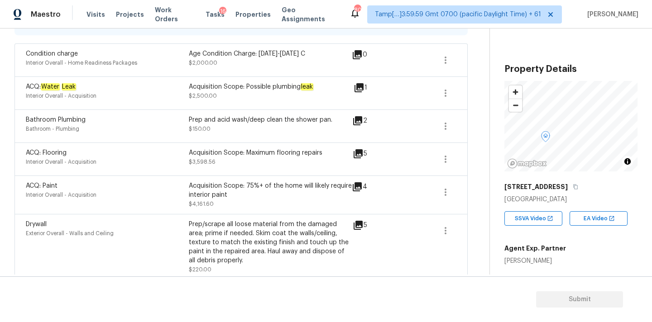
click at [359, 91] on icon at bounding box center [359, 87] width 11 height 11
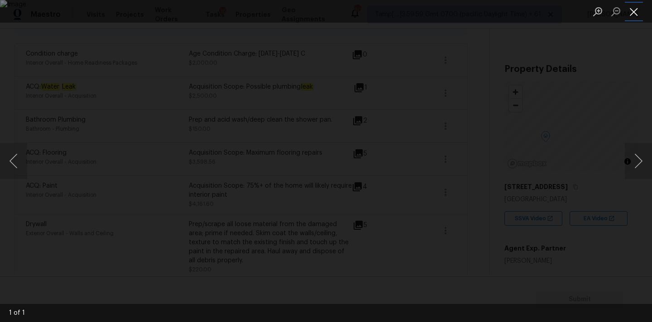
click at [631, 15] on button "Close lightbox" at bounding box center [634, 12] width 18 height 16
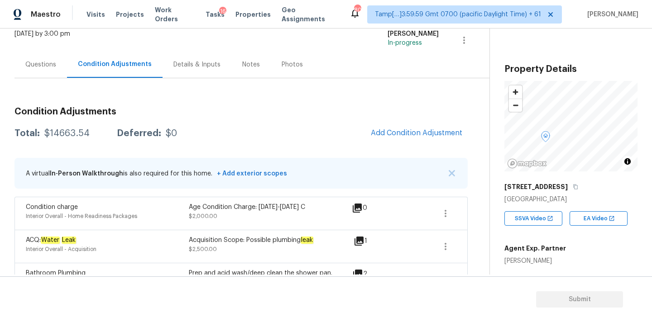
scroll to position [0, 0]
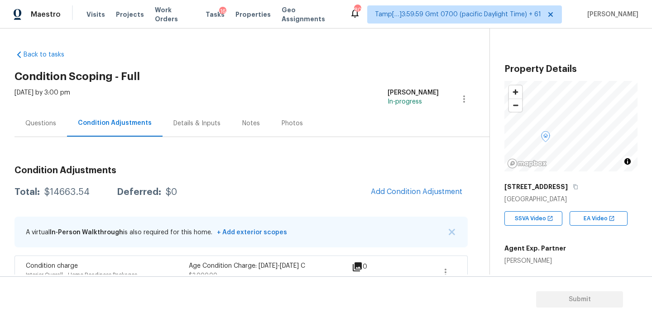
click at [61, 127] on div "Questions" at bounding box center [40, 123] width 53 height 27
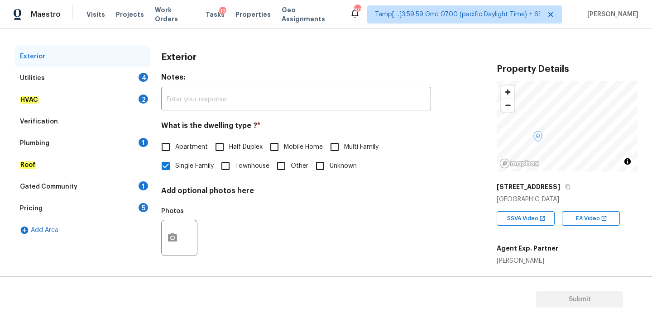
scroll to position [114, 0]
click at [81, 121] on div "Verification" at bounding box center [82, 121] width 136 height 22
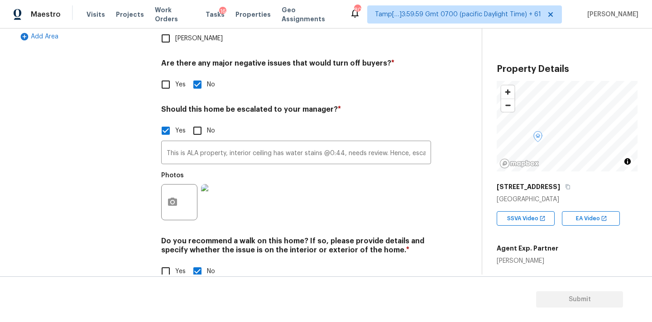
scroll to position [308, 0]
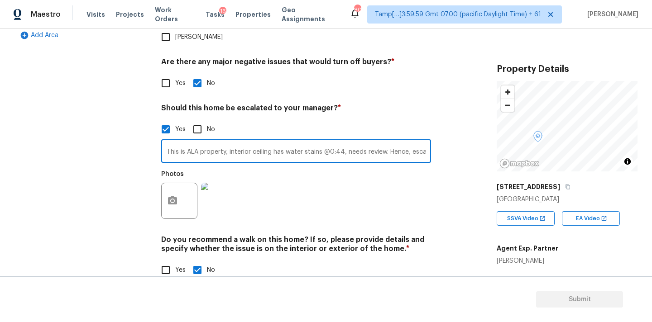
click at [341, 142] on input "This is ALA property, interior ceiling has water stains @0:44, needs review. He…" at bounding box center [296, 152] width 270 height 21
type input "This is ALA property, interior ceiling has water stains @5:41, needs review. He…"
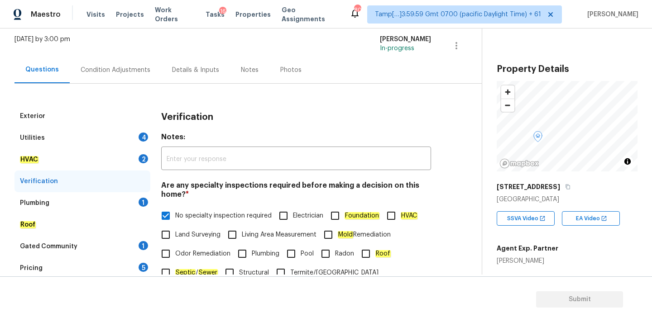
scroll to position [45, 0]
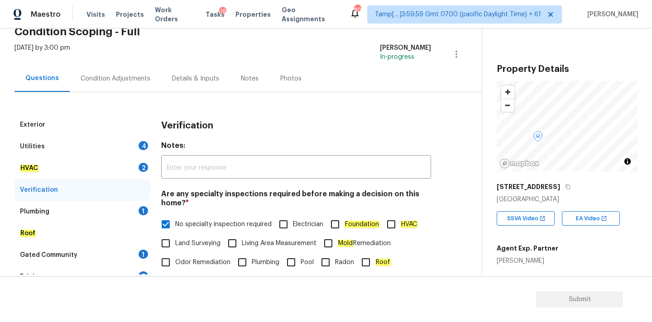
click at [133, 144] on div "Utilities 4" at bounding box center [82, 147] width 136 height 22
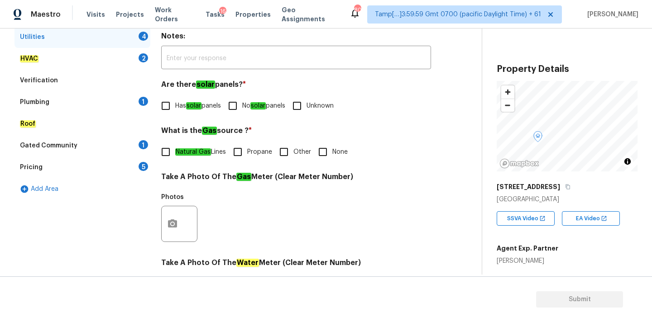
scroll to position [173, 0]
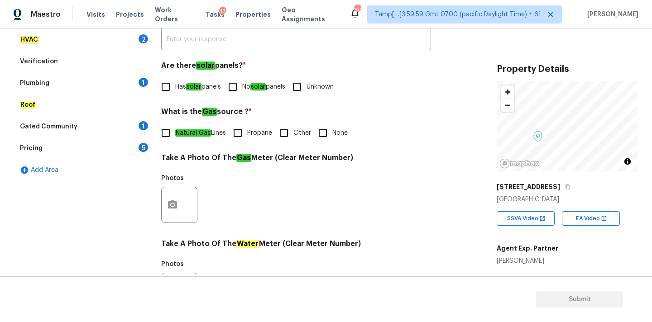
click at [251, 91] on span "No solar panels" at bounding box center [263, 87] width 43 height 10
click at [242, 91] on input "No solar panels" at bounding box center [232, 86] width 19 height 19
checkbox input "true"
click at [318, 131] on input "None" at bounding box center [322, 133] width 19 height 19
checkbox input "true"
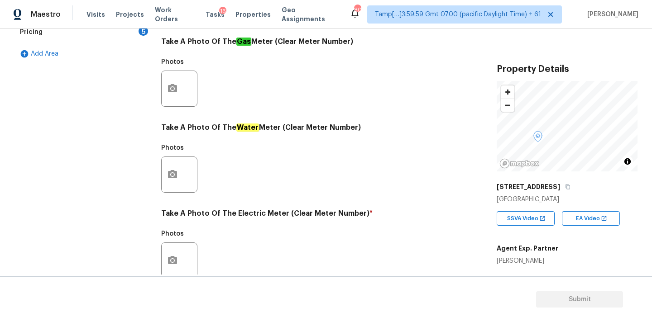
scroll to position [359, 0]
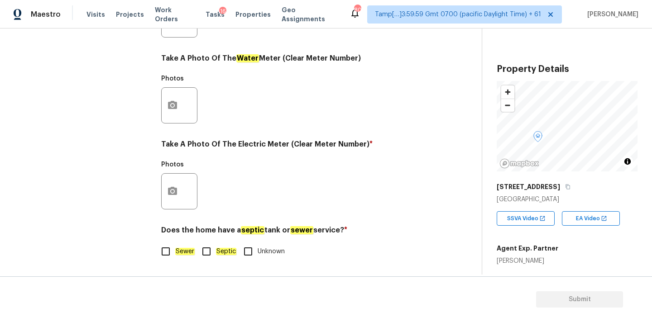
click at [173, 258] on input "Sewer" at bounding box center [165, 251] width 19 height 19
checkbox input "true"
click at [174, 199] on button "button" at bounding box center [173, 191] width 22 height 35
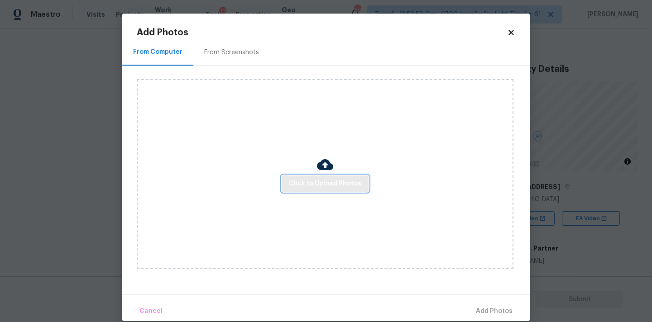
click at [304, 187] on span "Click to Upload Photos" at bounding box center [325, 183] width 72 height 11
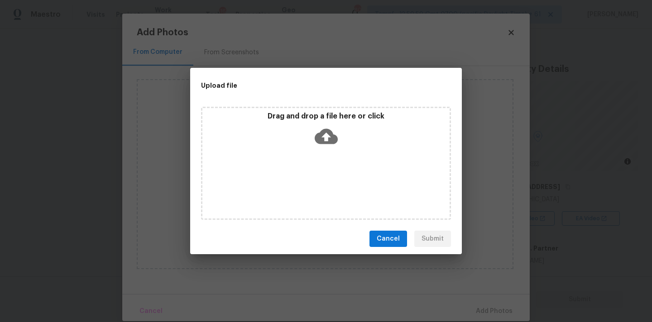
click at [321, 145] on icon at bounding box center [326, 136] width 23 height 23
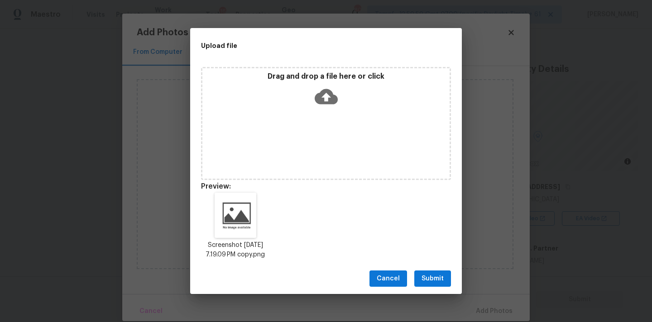
click at [433, 279] on span "Submit" at bounding box center [432, 278] width 22 height 11
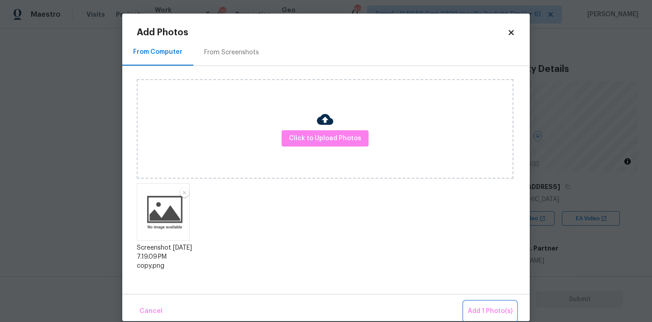
click at [492, 313] on span "Add 1 Photo(s)" at bounding box center [490, 311] width 45 height 11
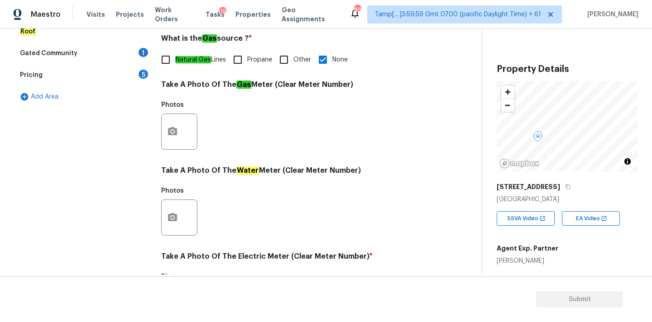
scroll to position [192, 0]
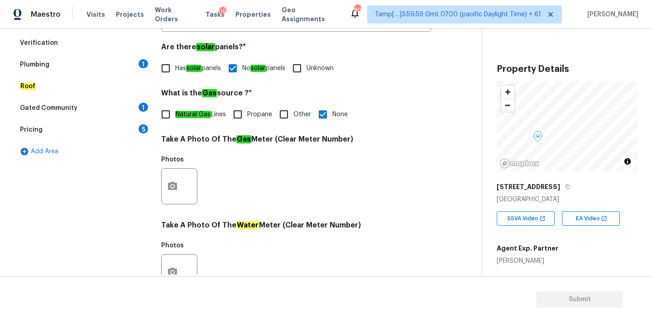
click at [126, 60] on div "Plumbing 1" at bounding box center [82, 65] width 136 height 22
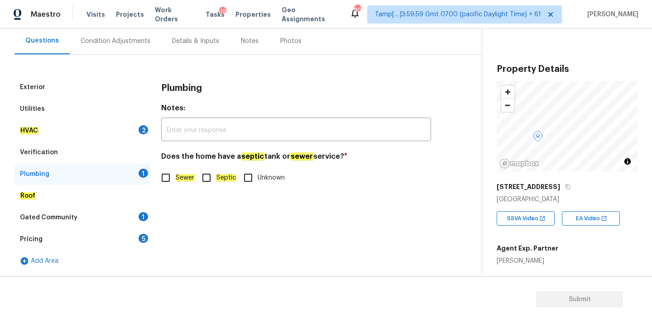
click at [181, 173] on span "Sewer" at bounding box center [184, 178] width 19 height 10
click at [175, 173] on input "Sewer" at bounding box center [165, 177] width 19 height 19
checkbox input "true"
click at [124, 126] on div "HVAC 2" at bounding box center [82, 131] width 136 height 22
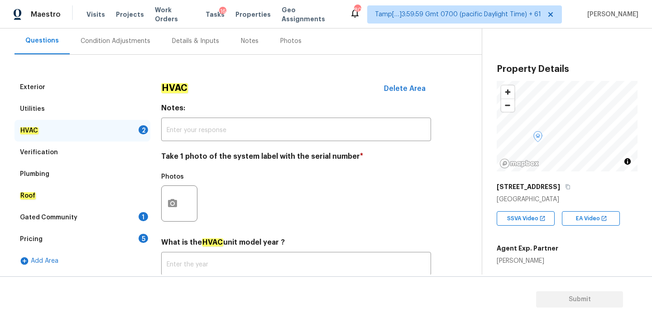
scroll to position [143, 0]
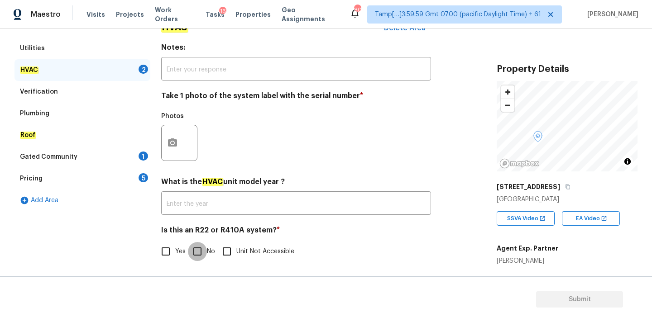
click at [191, 245] on input "No" at bounding box center [197, 251] width 19 height 19
checkbox input "true"
click at [173, 139] on icon "button" at bounding box center [172, 143] width 9 height 8
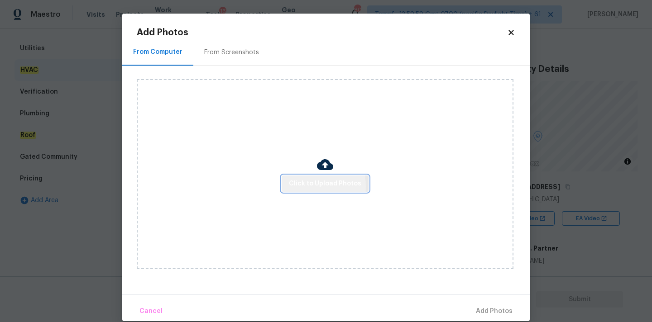
click at [301, 186] on span "Click to Upload Photos" at bounding box center [325, 183] width 72 height 11
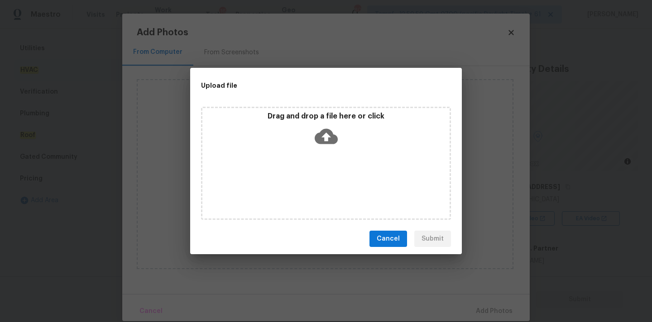
click at [333, 125] on icon at bounding box center [326, 136] width 23 height 23
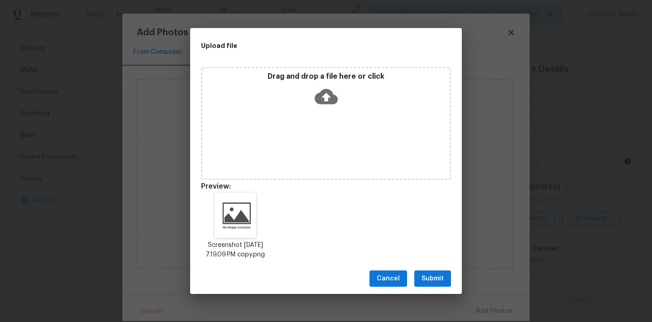
click at [430, 283] on span "Submit" at bounding box center [432, 278] width 22 height 11
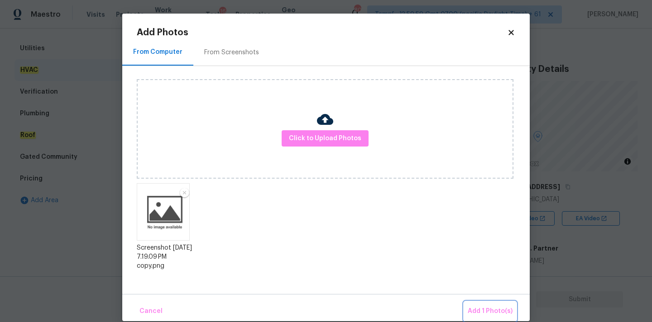
click at [496, 319] on button "Add 1 Photo(s)" at bounding box center [490, 311] width 52 height 19
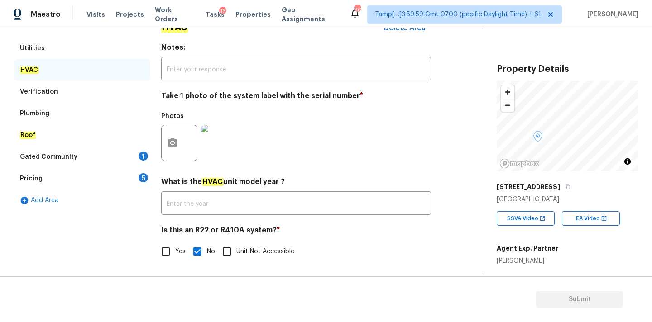
click at [124, 157] on div "Gated Community 1" at bounding box center [82, 157] width 136 height 22
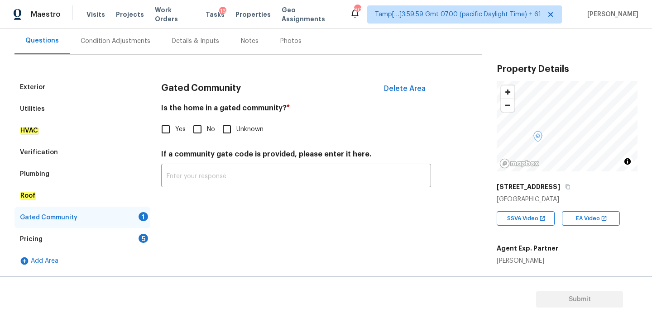
click at [202, 131] on input "No" at bounding box center [197, 129] width 19 height 19
checkbox input "true"
click at [134, 236] on div "Pricing 5" at bounding box center [82, 240] width 136 height 22
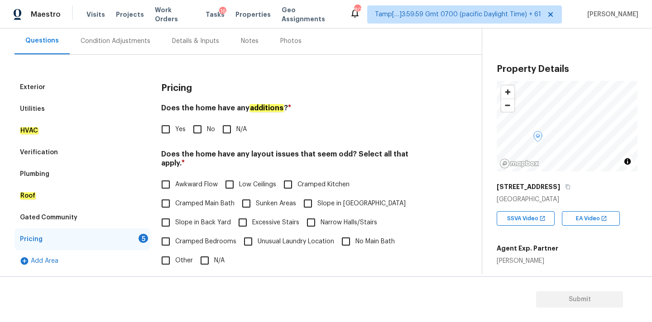
click at [206, 130] on input "No" at bounding box center [197, 129] width 19 height 19
checkbox input "true"
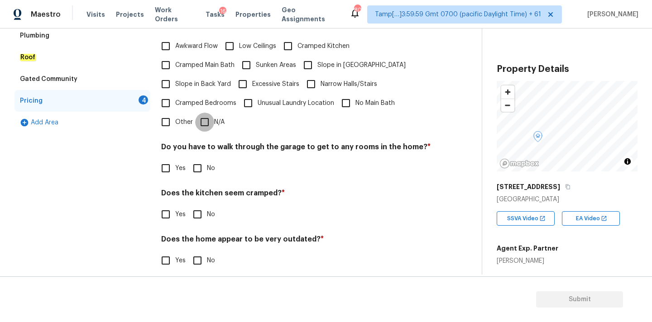
click at [209, 115] on input "N/A" at bounding box center [204, 122] width 19 height 19
checkbox input "true"
click at [197, 170] on div "Pricing Does the home have any additions ? * Yes No N/A Does the home have any …" at bounding box center [296, 109] width 270 height 343
click at [198, 164] on input "No" at bounding box center [197, 168] width 19 height 19
checkbox input "true"
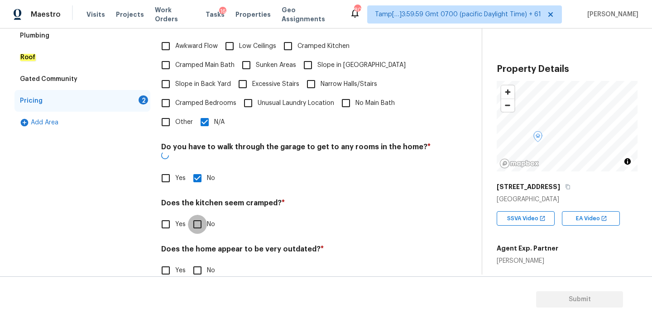
click at [198, 215] on input "No" at bounding box center [197, 224] width 19 height 19
checkbox input "true"
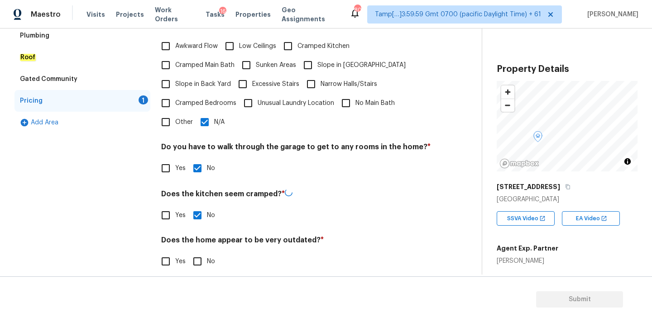
click at [198, 252] on input "No" at bounding box center [197, 261] width 19 height 19
checkbox input "true"
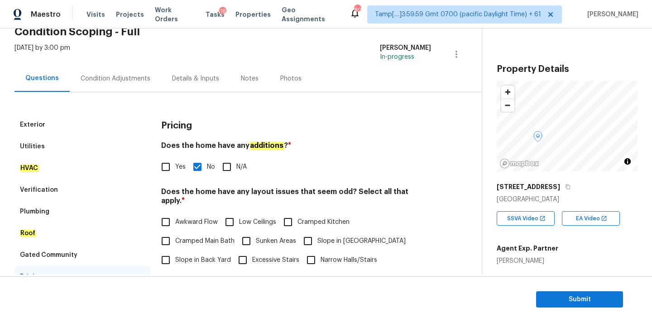
scroll to position [17, 0]
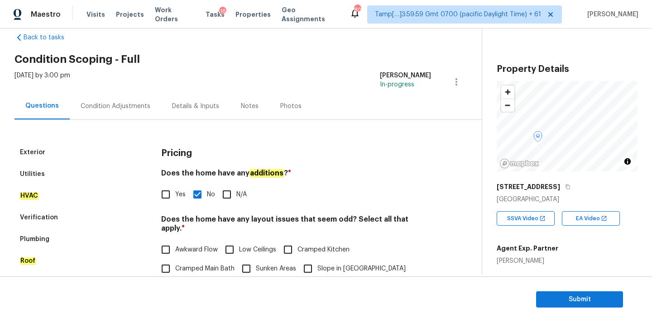
click at [109, 101] on div "Condition Adjustments" at bounding box center [115, 106] width 91 height 27
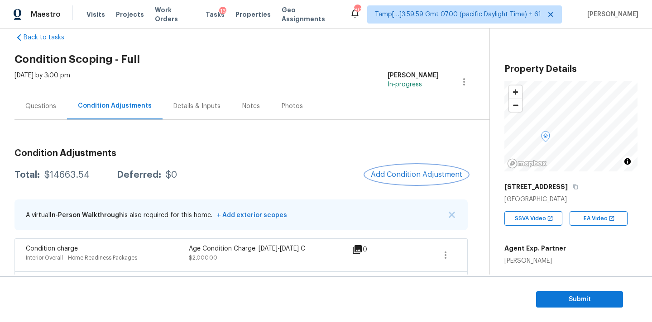
click at [406, 181] on button "Add Condition Adjustment" at bounding box center [416, 174] width 102 height 19
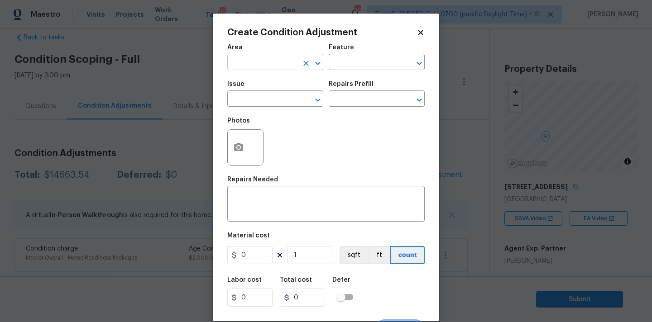
click at [268, 64] on input "text" at bounding box center [262, 63] width 71 height 14
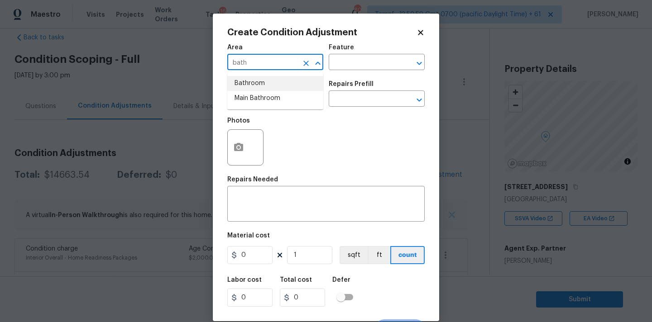
click at [262, 86] on li "Bathroom" at bounding box center [275, 83] width 96 height 15
type input "Bathroom"
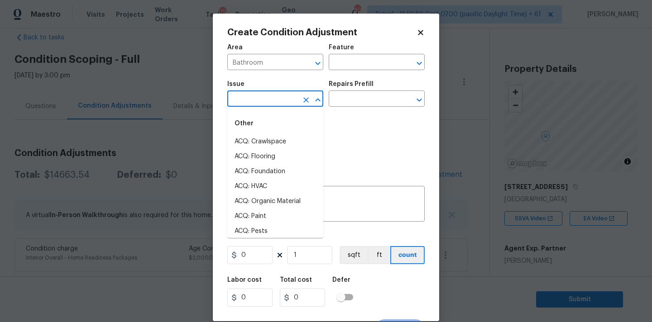
click at [262, 105] on input "text" at bounding box center [262, 100] width 71 height 14
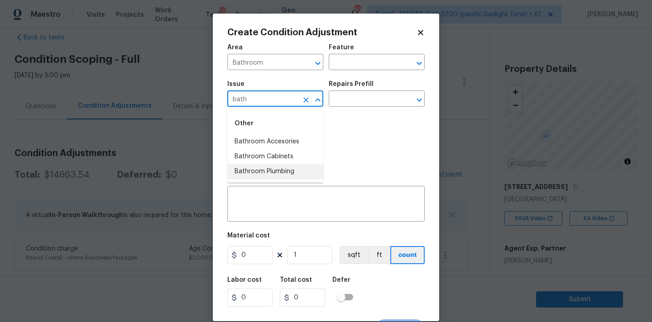
click at [280, 168] on li "Bathroom Plumbing" at bounding box center [275, 171] width 96 height 15
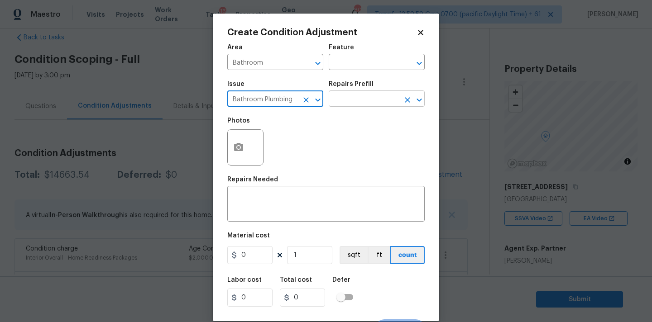
type input "Bathroom Plumbing"
click at [354, 103] on input "text" at bounding box center [364, 100] width 71 height 14
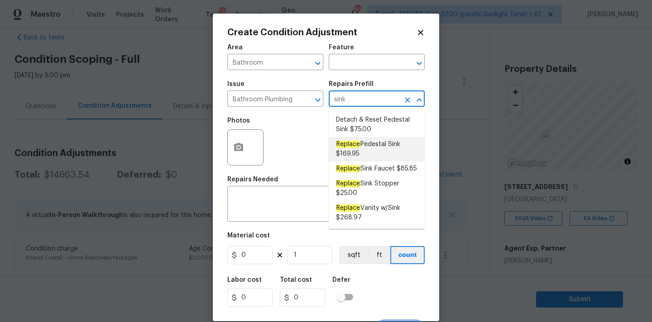
type input "sink"
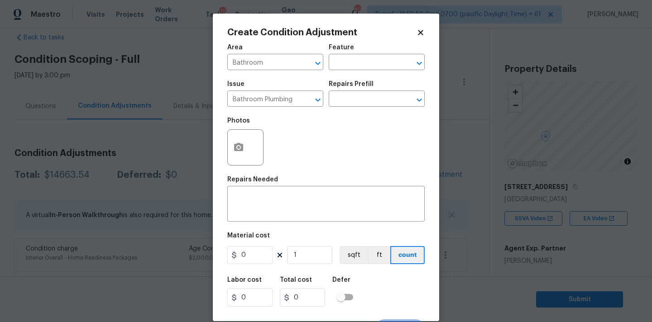
click at [422, 31] on icon at bounding box center [420, 32] width 5 height 5
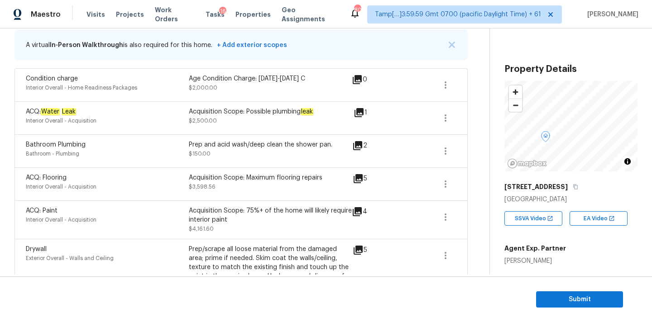
scroll to position [125, 0]
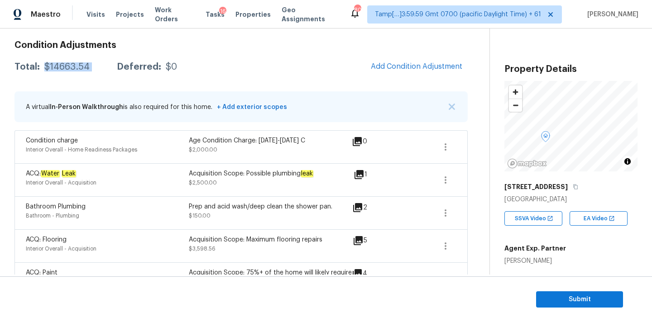
copy div "$14663.54"
drag, startPoint x: 45, startPoint y: 65, endPoint x: 102, endPoint y: 65, distance: 56.6
click at [102, 65] on div "Total: $14663.54 Deferred: $0" at bounding box center [95, 66] width 163 height 9
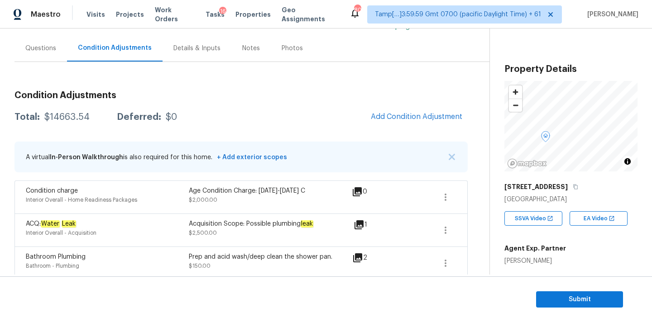
click at [53, 53] on div "Questions" at bounding box center [40, 48] width 31 height 9
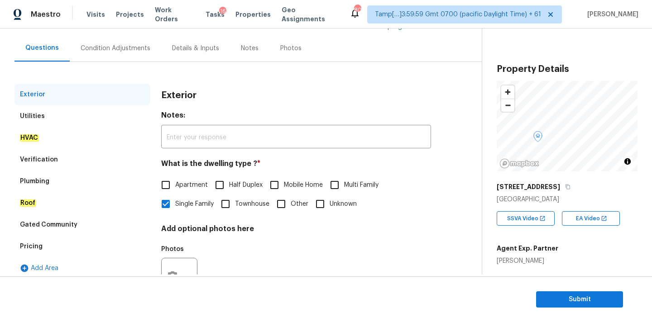
scroll to position [114, 0]
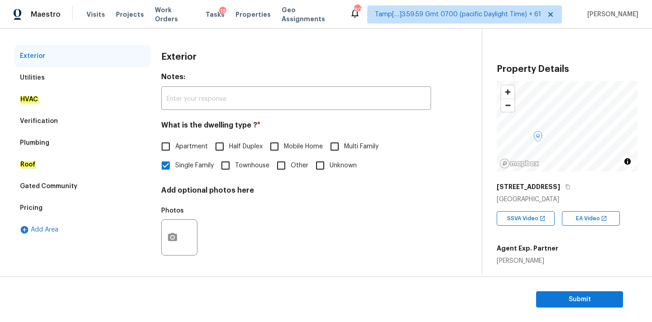
click at [66, 116] on div "Verification" at bounding box center [82, 121] width 136 height 22
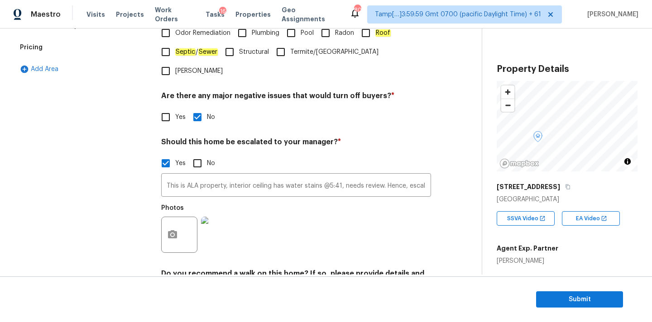
scroll to position [308, 0]
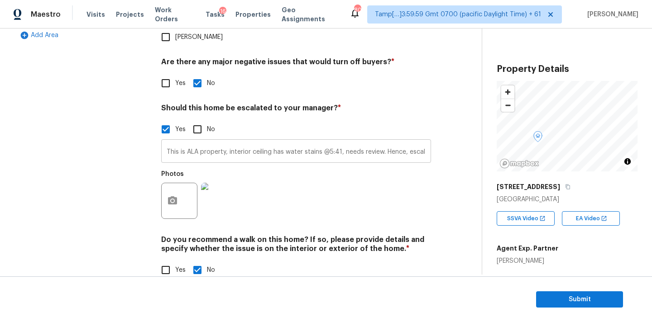
click at [238, 142] on input "This is ALA property, interior ceiling has water stains @5:41, needs review. He…" at bounding box center [296, 152] width 270 height 21
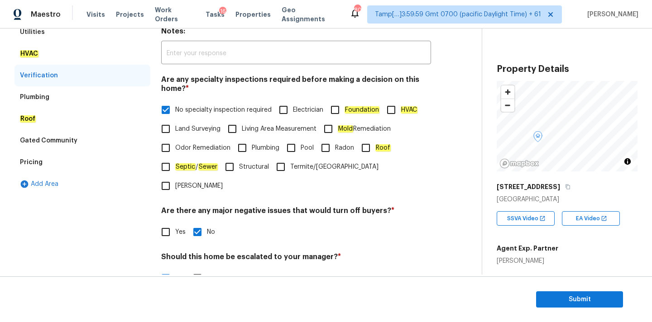
scroll to position [81, 0]
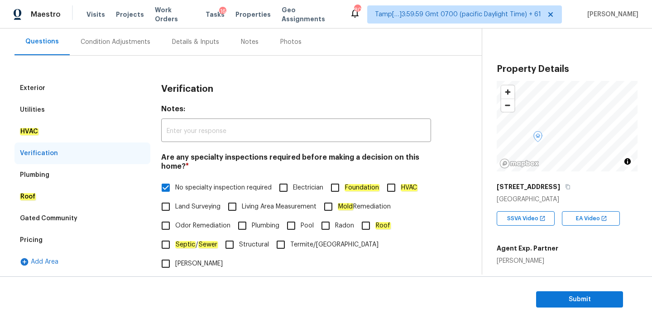
click at [116, 48] on div "Condition Adjustments" at bounding box center [115, 42] width 91 height 27
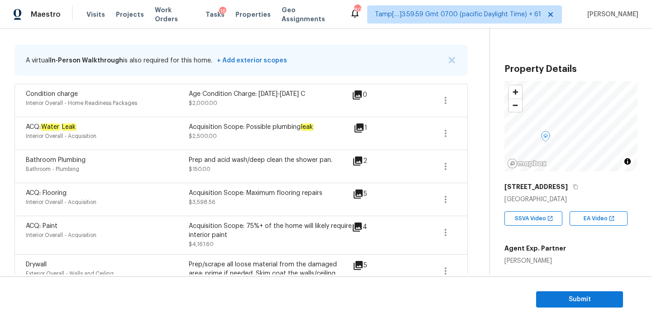
scroll to position [174, 0]
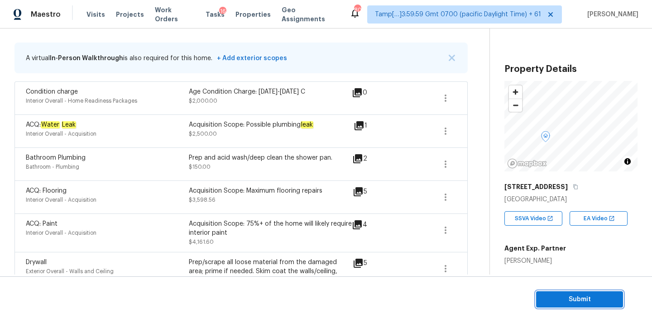
click at [577, 299] on span "Submit" at bounding box center [579, 299] width 72 height 11
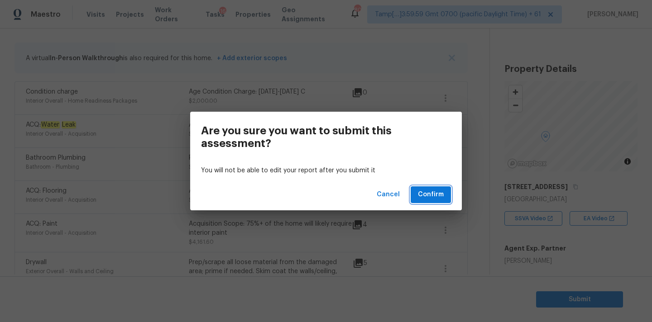
click at [436, 196] on span "Confirm" at bounding box center [431, 194] width 26 height 11
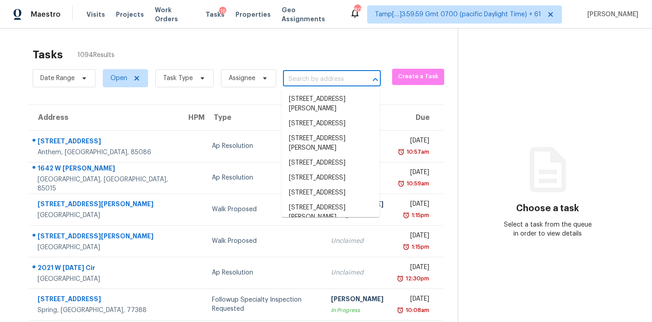
click at [333, 74] on input "text" at bounding box center [319, 79] width 72 height 14
paste input "[STREET_ADDRESS]"
type input "[STREET_ADDRESS]"
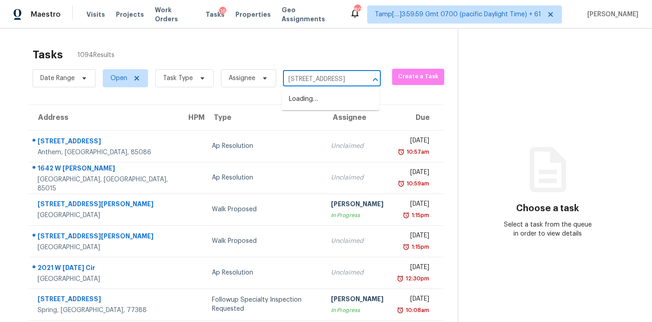
scroll to position [0, 49]
click at [329, 106] on li "[STREET_ADDRESS]" at bounding box center [331, 99] width 98 height 15
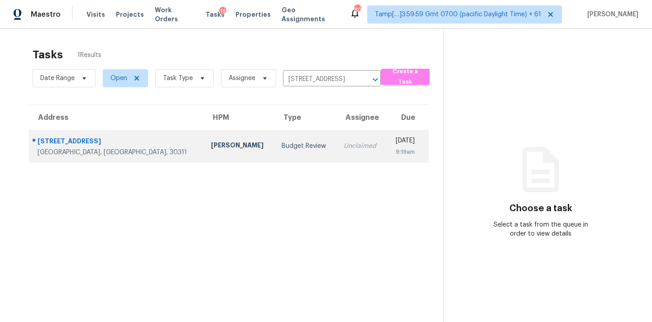
click at [336, 157] on td "Unclaimed" at bounding box center [361, 146] width 50 height 32
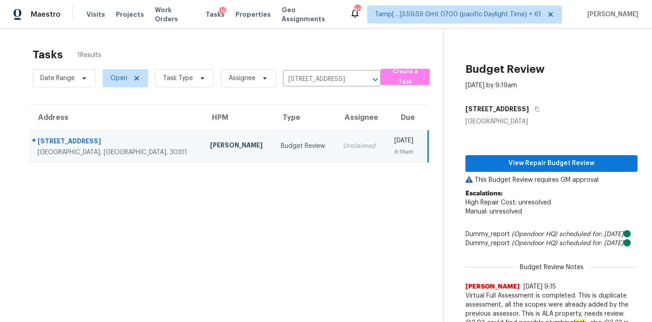
scroll to position [73, 0]
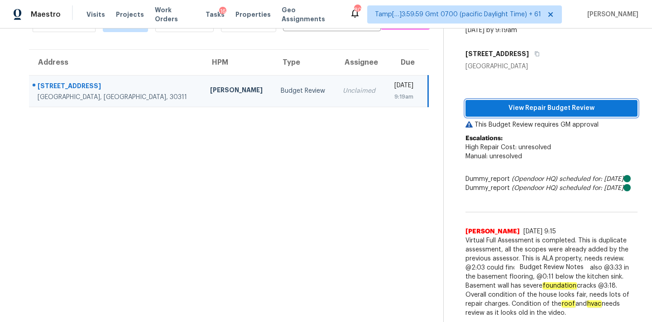
click at [543, 103] on span "View Repair Budget Review" at bounding box center [552, 108] width 158 height 11
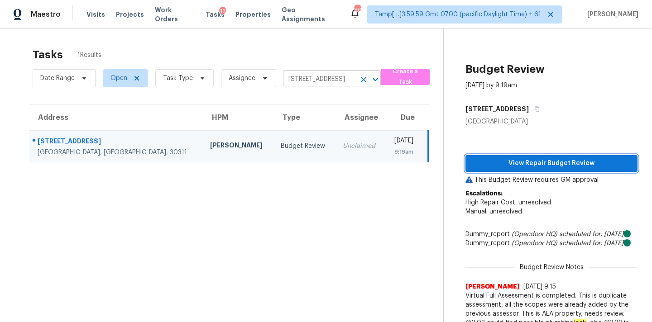
click at [363, 81] on icon "Clear" at bounding box center [363, 79] width 5 height 5
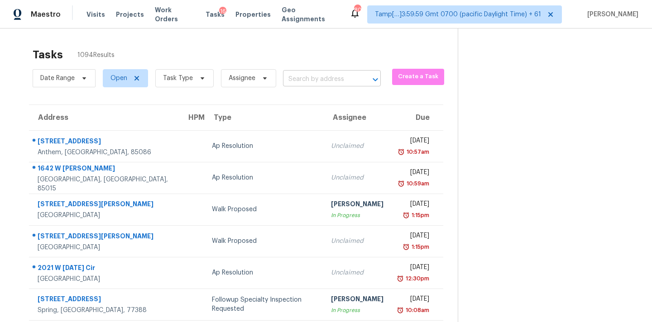
click at [322, 76] on input "text" at bounding box center [319, 79] width 72 height 14
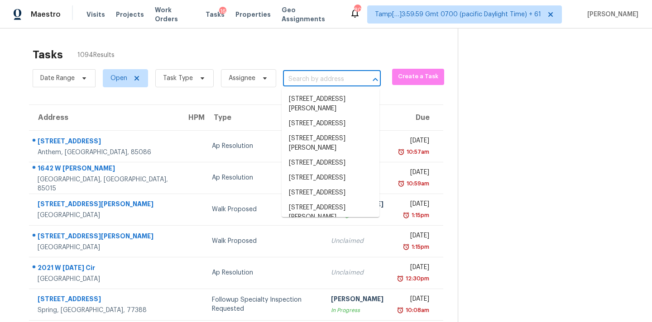
paste input "[STREET_ADDRESS][PERSON_NAME][PERSON_NAME]"
type input "[STREET_ADDRESS][PERSON_NAME][PERSON_NAME]"
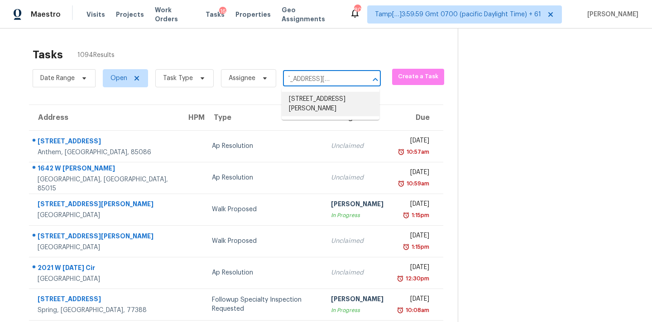
click at [320, 98] on li "[STREET_ADDRESS][PERSON_NAME]" at bounding box center [331, 104] width 98 height 24
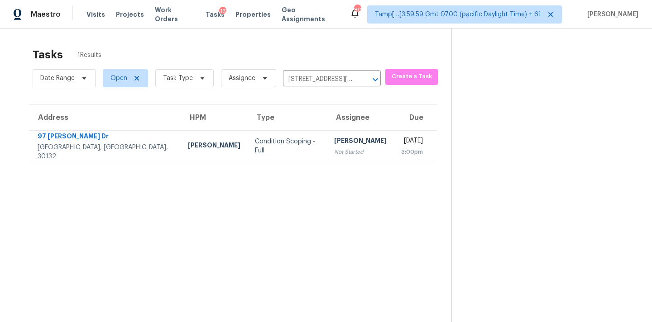
click at [334, 154] on div "Not Started" at bounding box center [360, 152] width 53 height 9
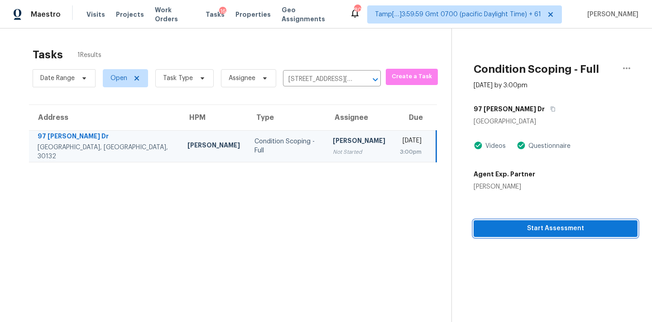
click at [548, 230] on span "Start Assessment" at bounding box center [555, 228] width 149 height 11
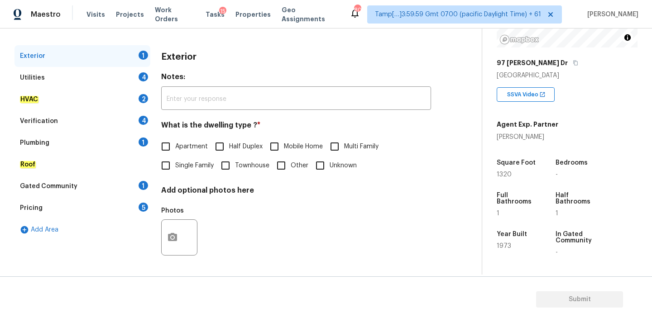
scroll to position [124, 0]
click at [573, 63] on icon "button" at bounding box center [575, 63] width 5 height 5
click at [302, 99] on input "text" at bounding box center [296, 99] width 270 height 21
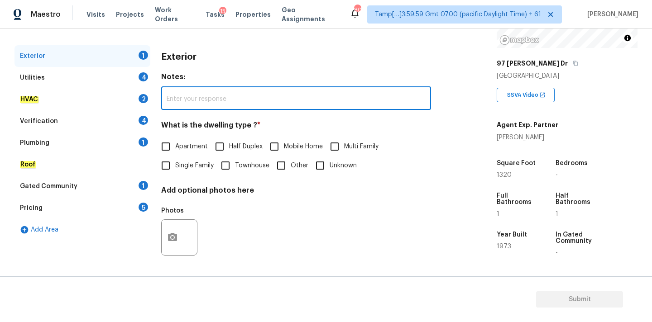
click at [202, 166] on span "Single Family" at bounding box center [194, 166] width 38 height 10
click at [175, 166] on input "Single Family" at bounding box center [165, 165] width 19 height 19
checkbox input "true"
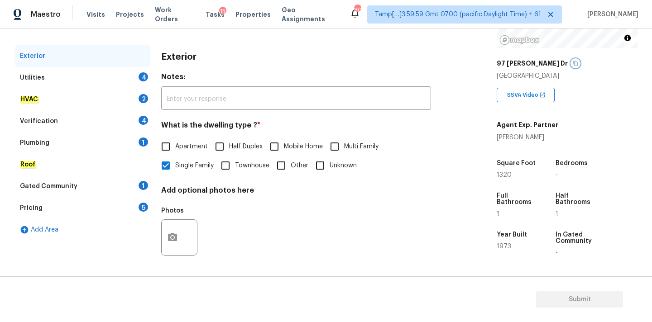
click at [573, 65] on icon "button" at bounding box center [575, 63] width 5 height 5
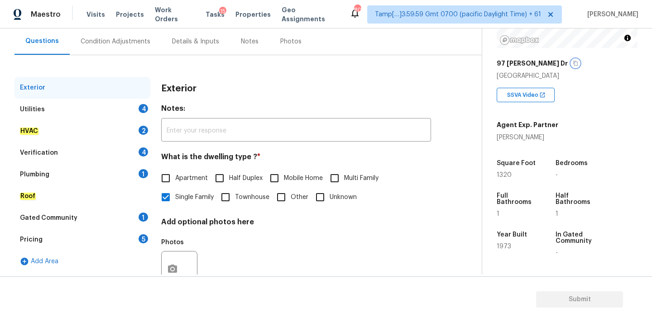
scroll to position [52, 0]
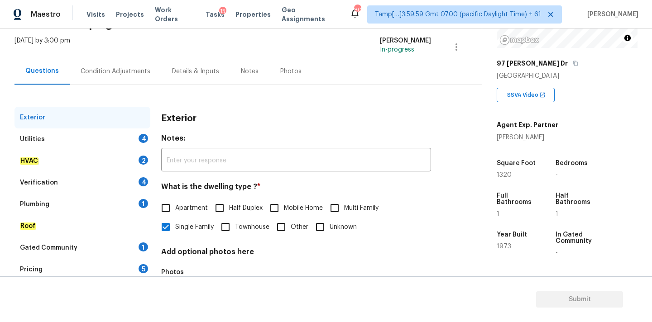
click at [124, 69] on div "Condition Adjustments" at bounding box center [116, 71] width 70 height 9
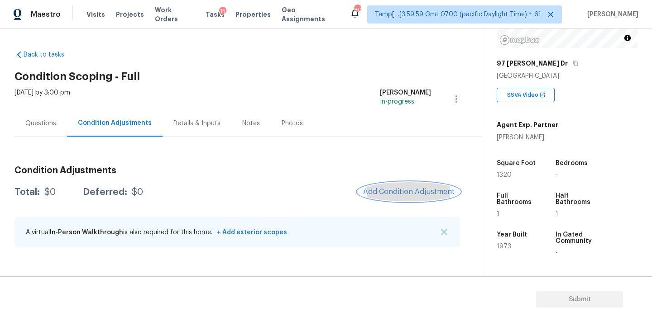
click at [395, 187] on button "Add Condition Adjustment" at bounding box center [409, 191] width 102 height 19
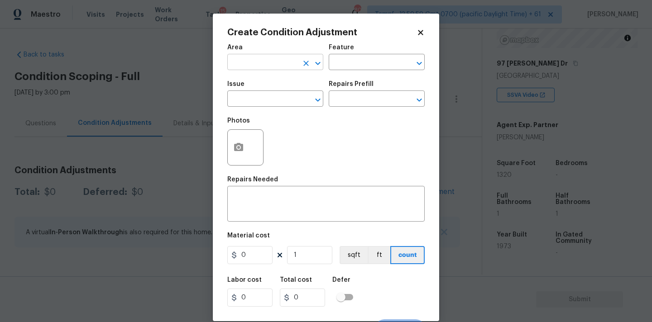
click at [258, 65] on input "text" at bounding box center [262, 63] width 71 height 14
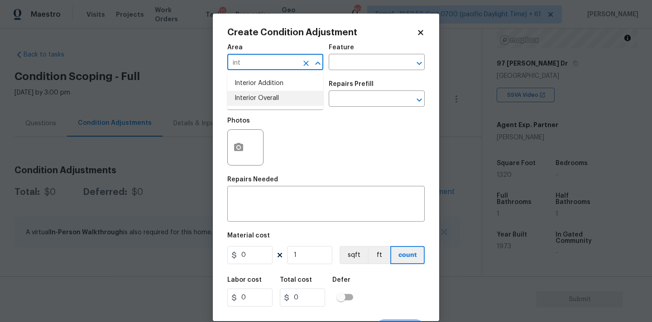
click at [262, 105] on li "Interior Overall" at bounding box center [275, 98] width 96 height 15
type input "Interior Overall"
click at [262, 105] on input "text" at bounding box center [262, 100] width 71 height 14
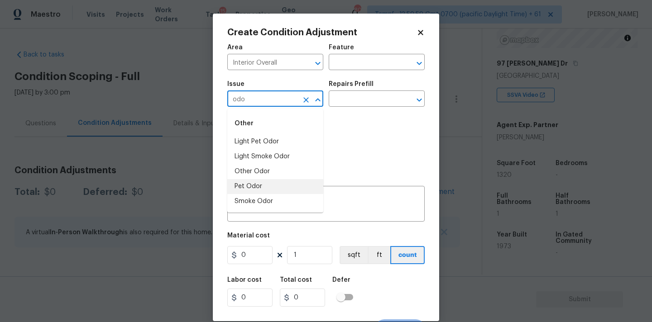
click at [258, 183] on li "Pet Odor" at bounding box center [275, 186] width 96 height 15
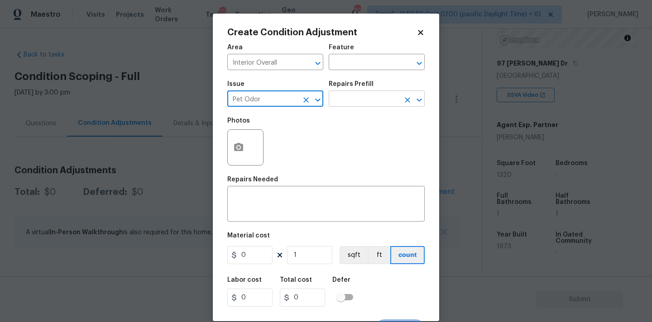
type input "Pet Odor"
click at [374, 100] on input "text" at bounding box center [364, 100] width 71 height 14
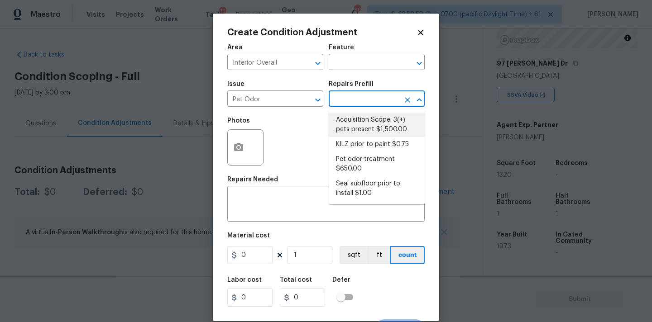
click at [366, 119] on li "Acquisition Scope: 3(+) pets present $1,500.00" at bounding box center [377, 125] width 96 height 24
type textarea "Acquisition Scope: 3(+) pets present"
type input "1500"
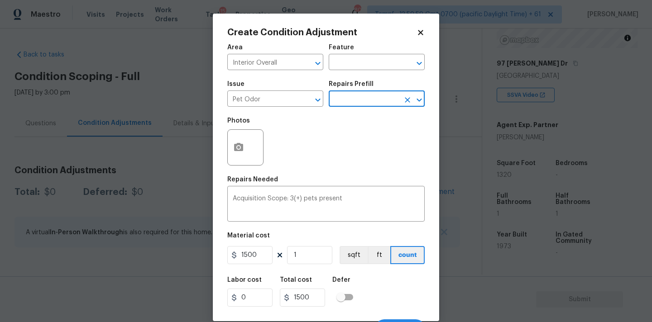
scroll to position [16, 0]
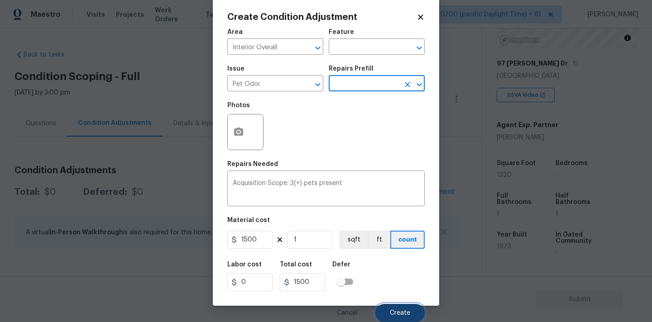
click at [389, 311] on button "Create" at bounding box center [399, 313] width 49 height 18
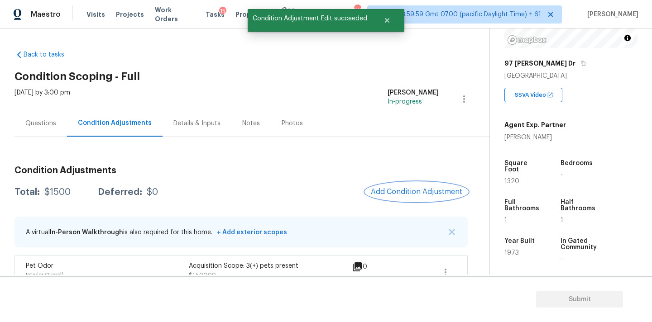
scroll to position [17, 0]
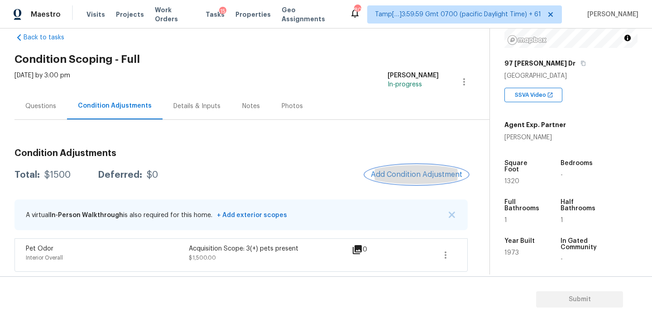
click at [397, 173] on span "Add Condition Adjustment" at bounding box center [416, 175] width 91 height 8
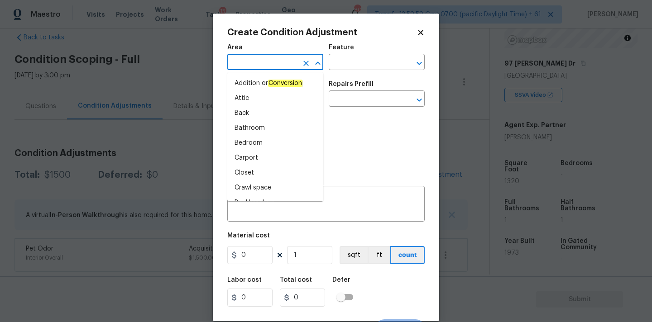
click at [269, 68] on input "text" at bounding box center [262, 63] width 71 height 14
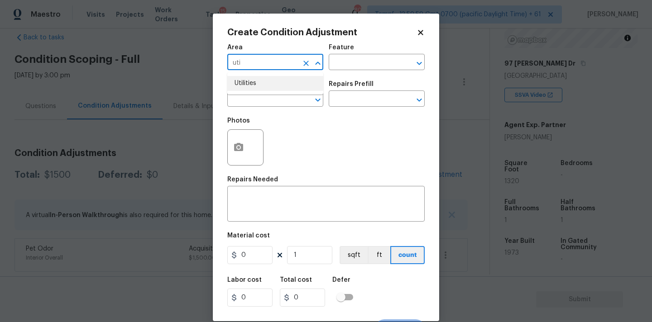
click at [262, 85] on li "Utilities" at bounding box center [275, 83] width 96 height 15
type input "Utilities"
click at [262, 105] on input "text" at bounding box center [262, 100] width 71 height 14
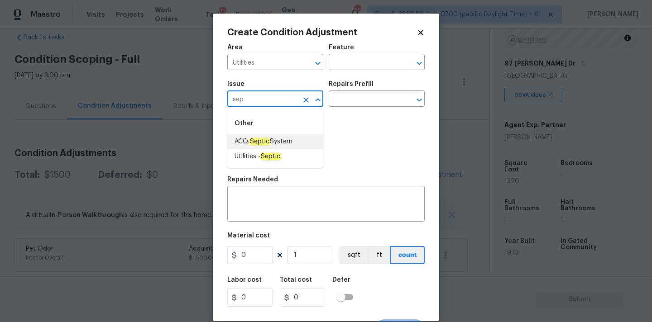
click at [256, 141] on em "Septic" at bounding box center [259, 141] width 20 height 7
type input "ACQ: Septic System"
click at [353, 101] on input "text" at bounding box center [364, 100] width 71 height 14
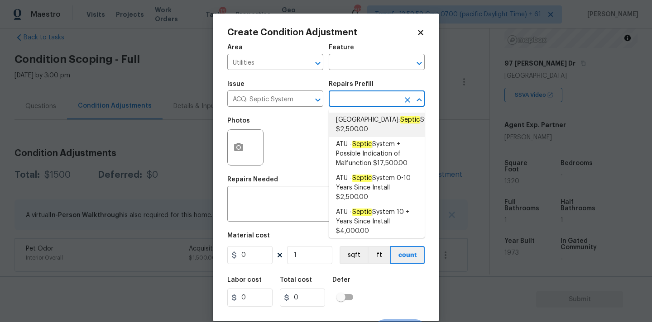
click at [358, 124] on span "[GEOGRAPHIC_DATA]: Septic System $2,500.00" at bounding box center [389, 124] width 107 height 19
type input "Acquisition"
type textarea "Septic system repairs and certification charge. **Charge can be reviewed if sel…"
type input "2500"
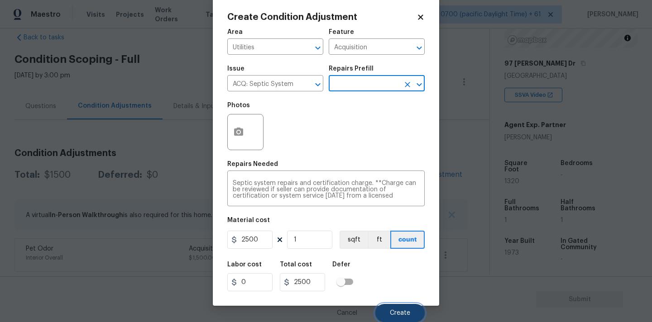
click at [392, 311] on span "Create" at bounding box center [400, 313] width 20 height 7
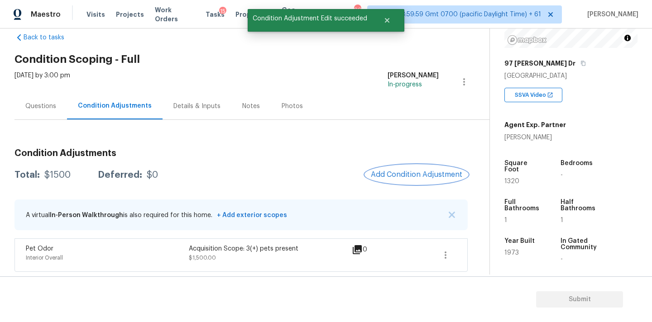
scroll to position [0, 0]
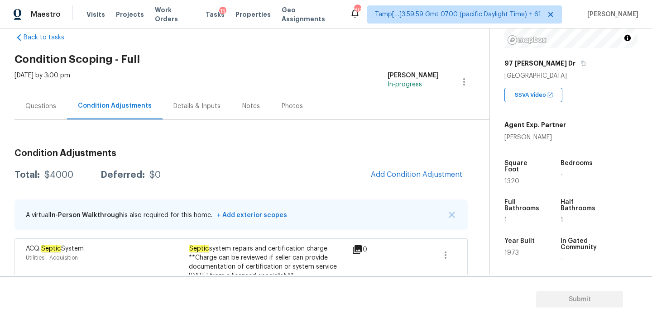
click at [48, 106] on div "Questions" at bounding box center [40, 106] width 31 height 9
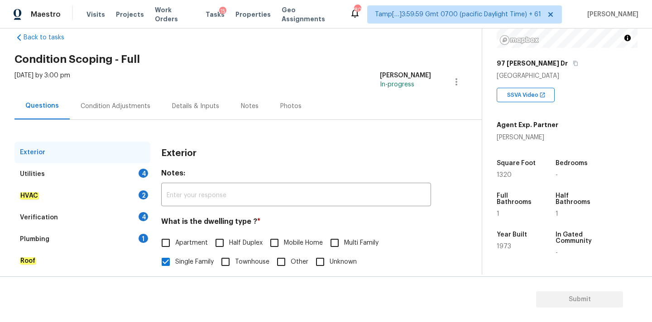
scroll to position [114, 0]
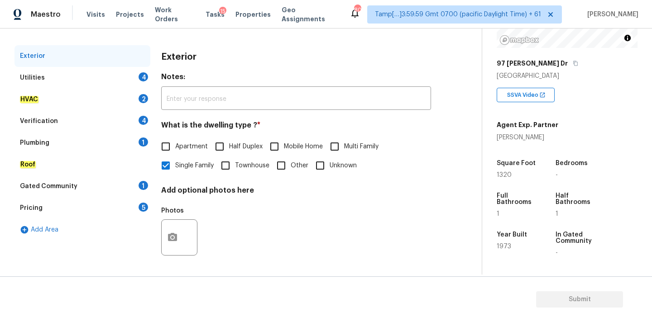
click at [88, 120] on div "Verification 4" at bounding box center [82, 121] width 136 height 22
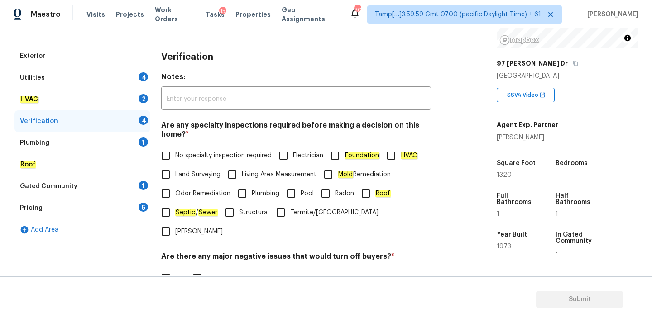
scroll to position [198, 0]
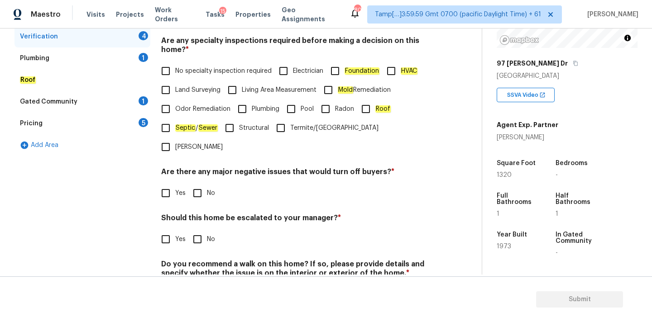
click at [172, 230] on div "Verification Notes: ​ Are any specialty inspections required before making a de…" at bounding box center [296, 138] width 270 height 354
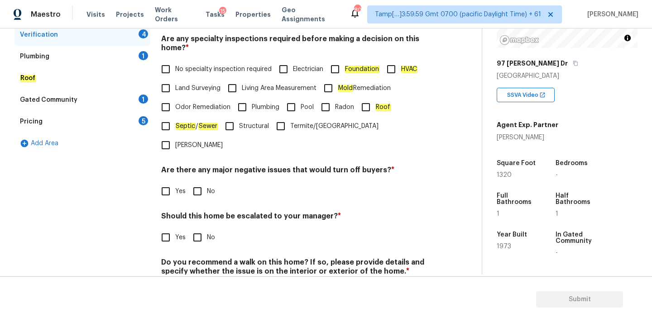
click at [178, 233] on span "Yes" at bounding box center [180, 238] width 10 height 10
click at [175, 228] on input "Yes" at bounding box center [165, 237] width 19 height 19
checkbox input "true"
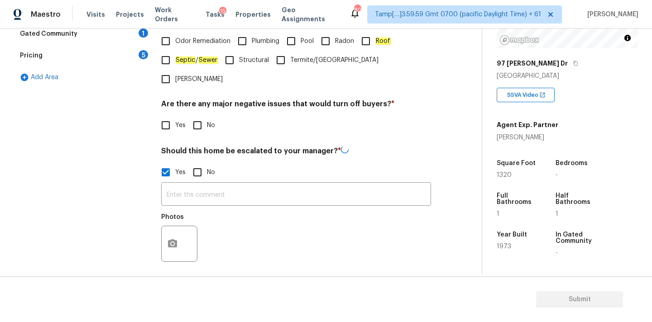
scroll to position [308, 0]
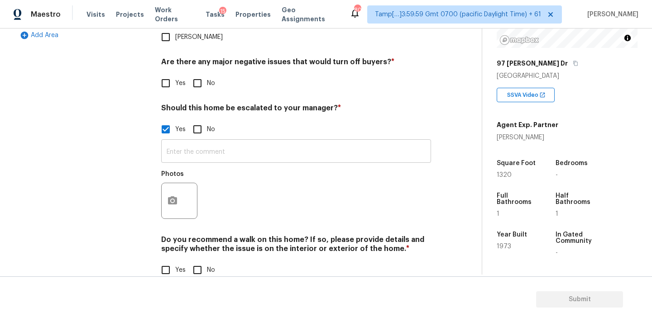
click at [232, 142] on input "text" at bounding box center [296, 152] width 270 height 21
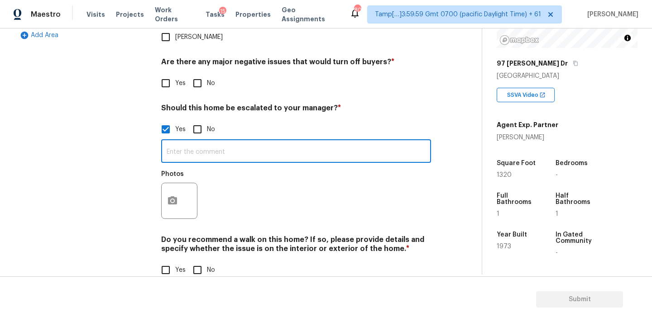
paste input "This is ALA / kitchen table property, needs review. Hence, escalated to MM."
drag, startPoint x: 201, startPoint y: 134, endPoint x: 242, endPoint y: 133, distance: 41.2
click at [242, 142] on input "This is ALA / kitchen table property, needs review. Hence, escalated to MM." at bounding box center [296, 152] width 270 height 21
type input "This is ALA property, needs review. Hence, escalated to MM."
click at [201, 261] on input "No" at bounding box center [197, 270] width 19 height 19
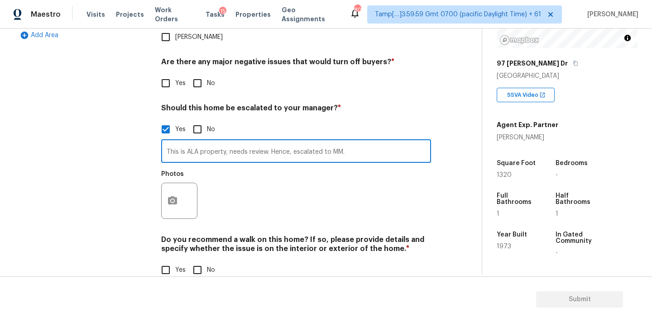
checkbox input "true"
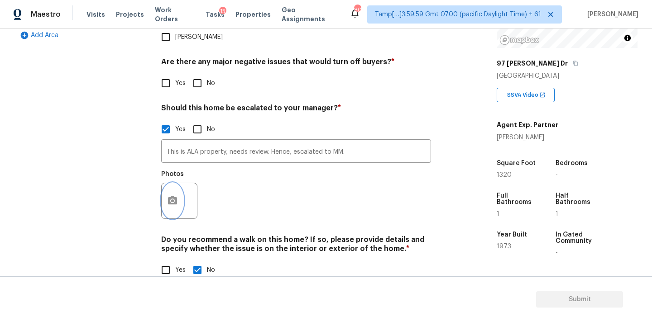
click at [175, 196] on icon "button" at bounding box center [172, 201] width 11 height 11
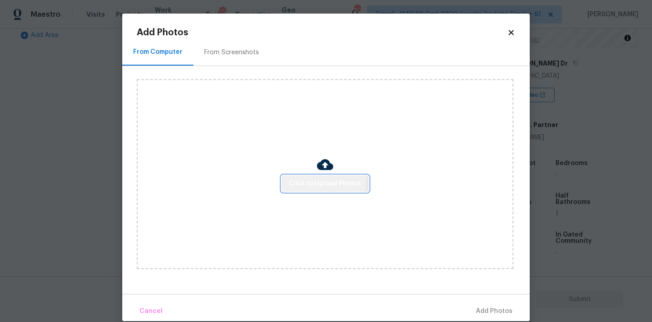
click at [302, 181] on span "Click to Upload Photos" at bounding box center [325, 183] width 72 height 11
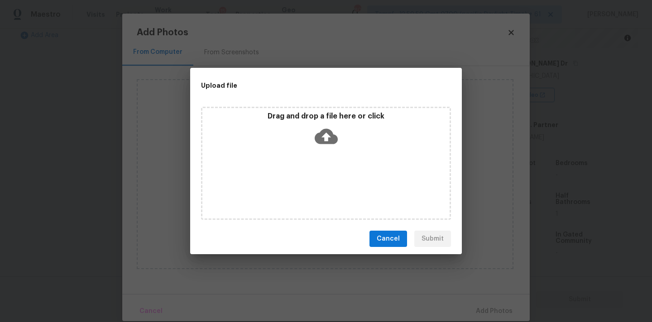
click at [323, 131] on icon at bounding box center [326, 136] width 23 height 15
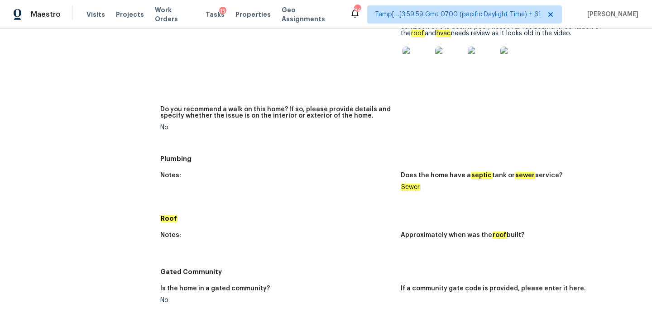
scroll to position [1011, 0]
